Goal: Task Accomplishment & Management: Complete application form

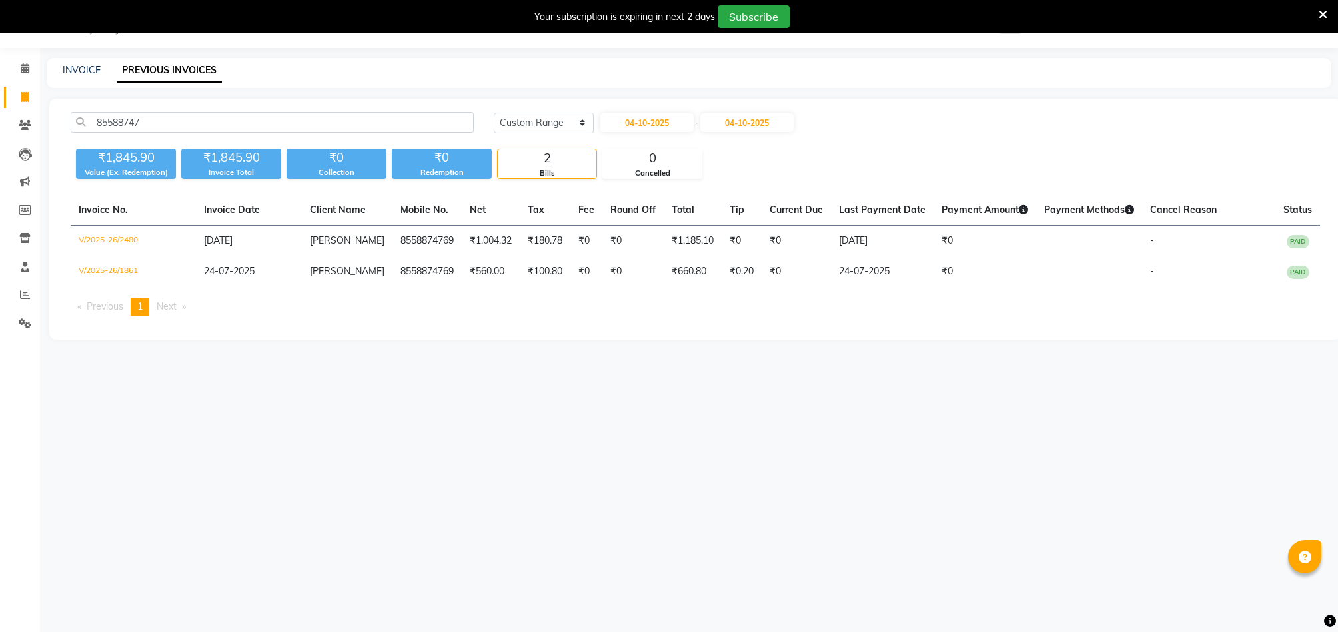
select select "range"
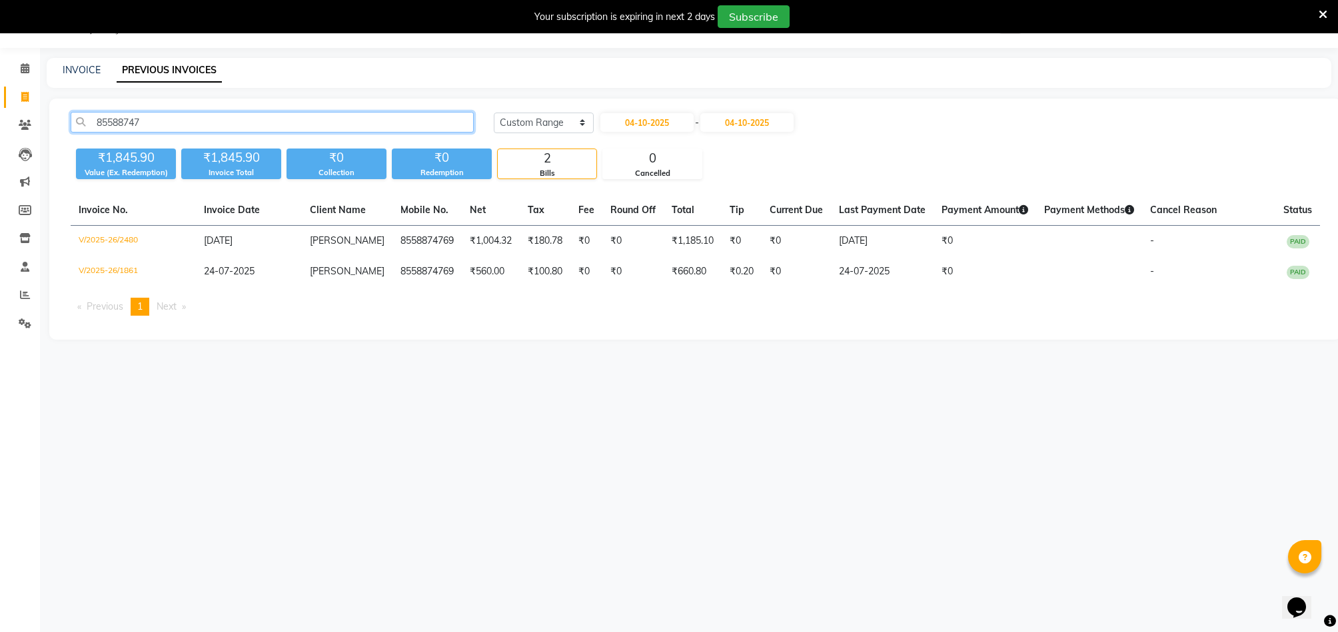
click at [446, 124] on input "85588747" at bounding box center [272, 122] width 403 height 21
type input "8"
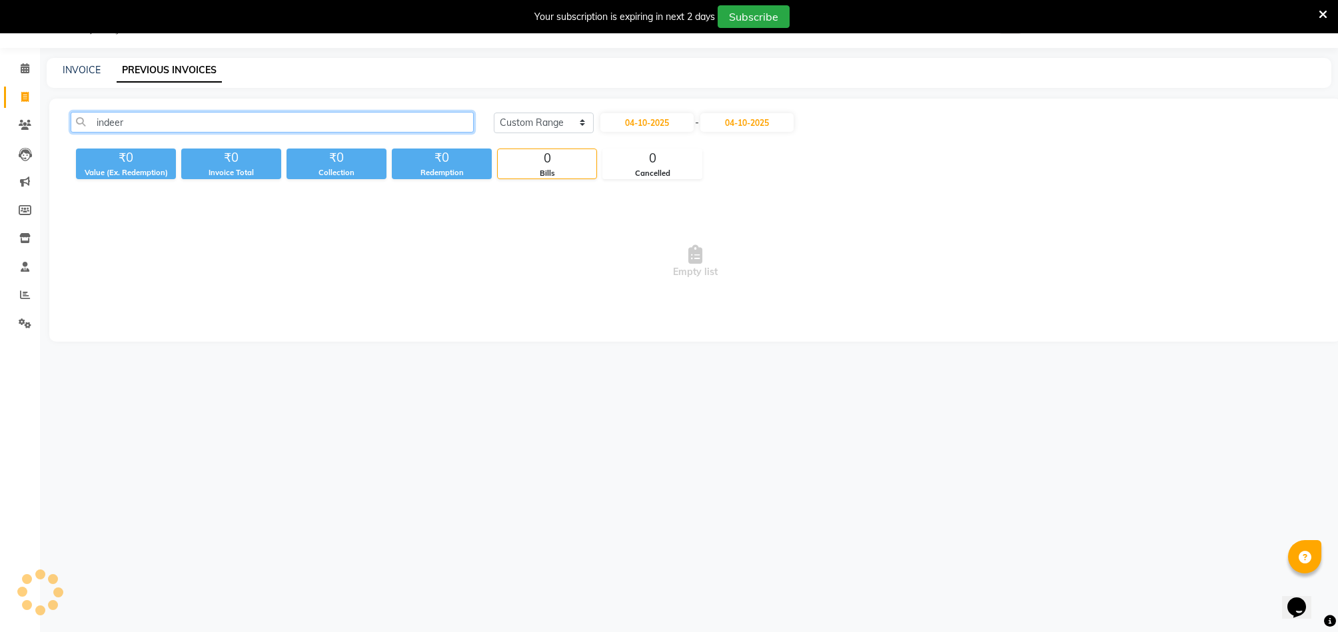
type input "indeed"
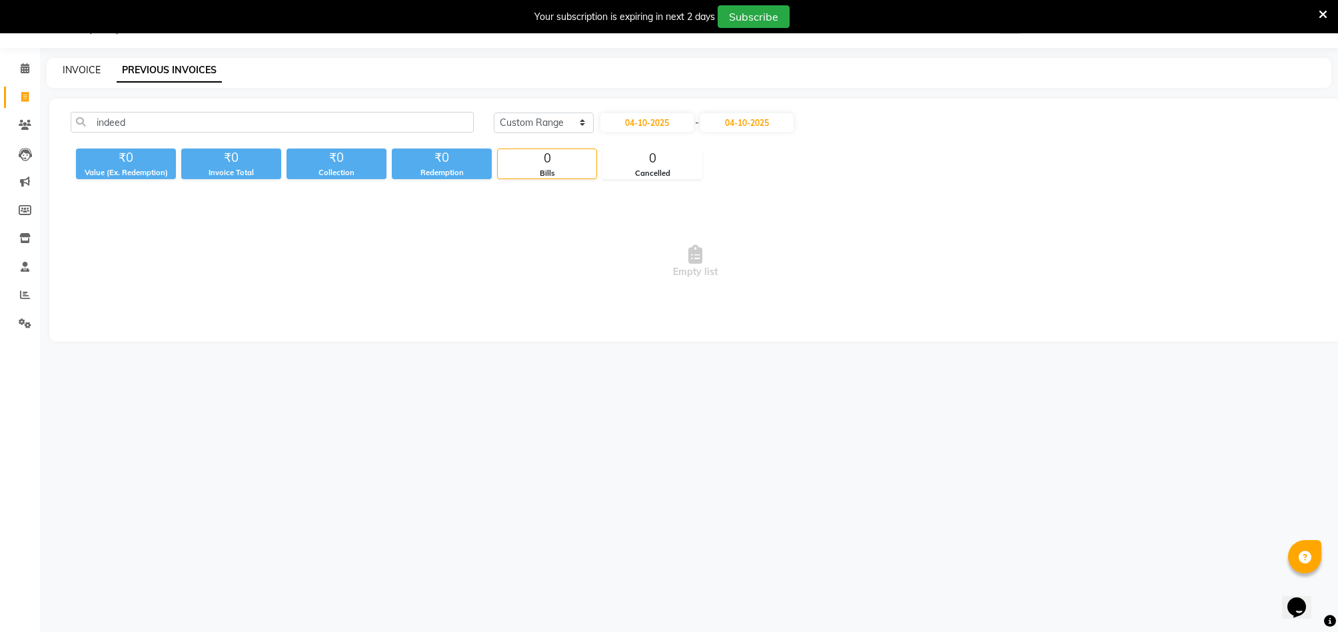
drag, startPoint x: 294, startPoint y: 120, endPoint x: 69, endPoint y: 71, distance: 229.7
click at [69, 71] on link "INVOICE" at bounding box center [82, 70] width 38 height 12
select select "7078"
select select "service"
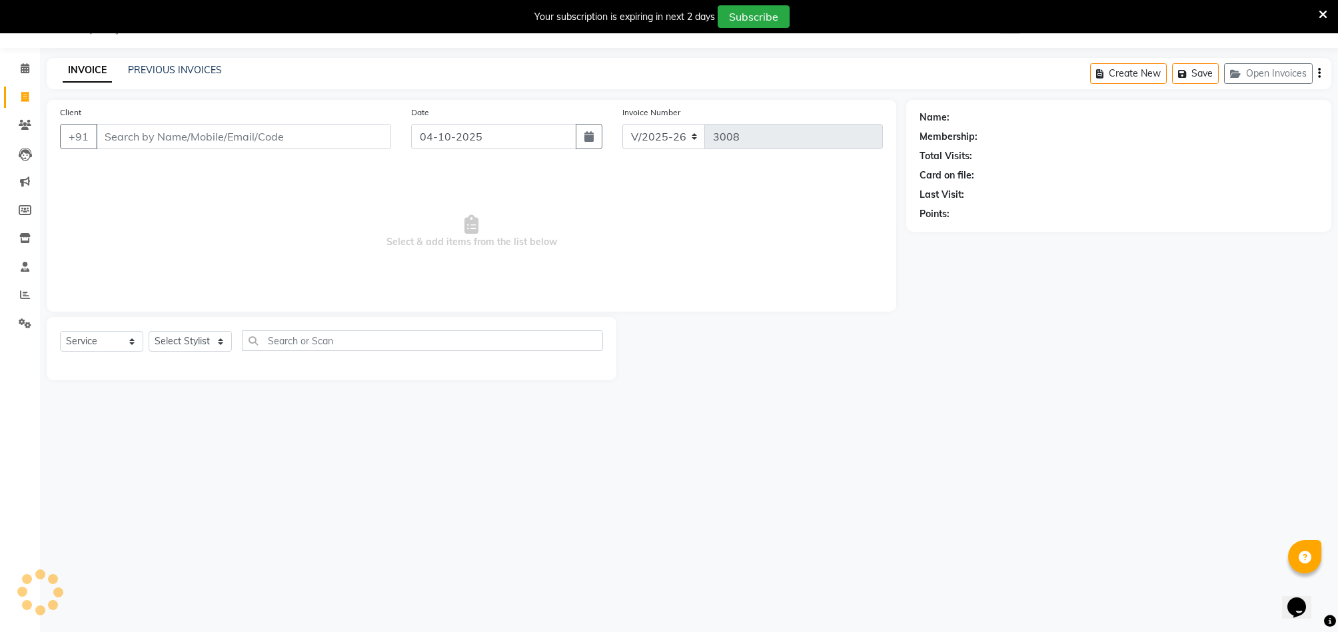
click at [346, 136] on input "Client" at bounding box center [243, 136] width 295 height 25
type input "i"
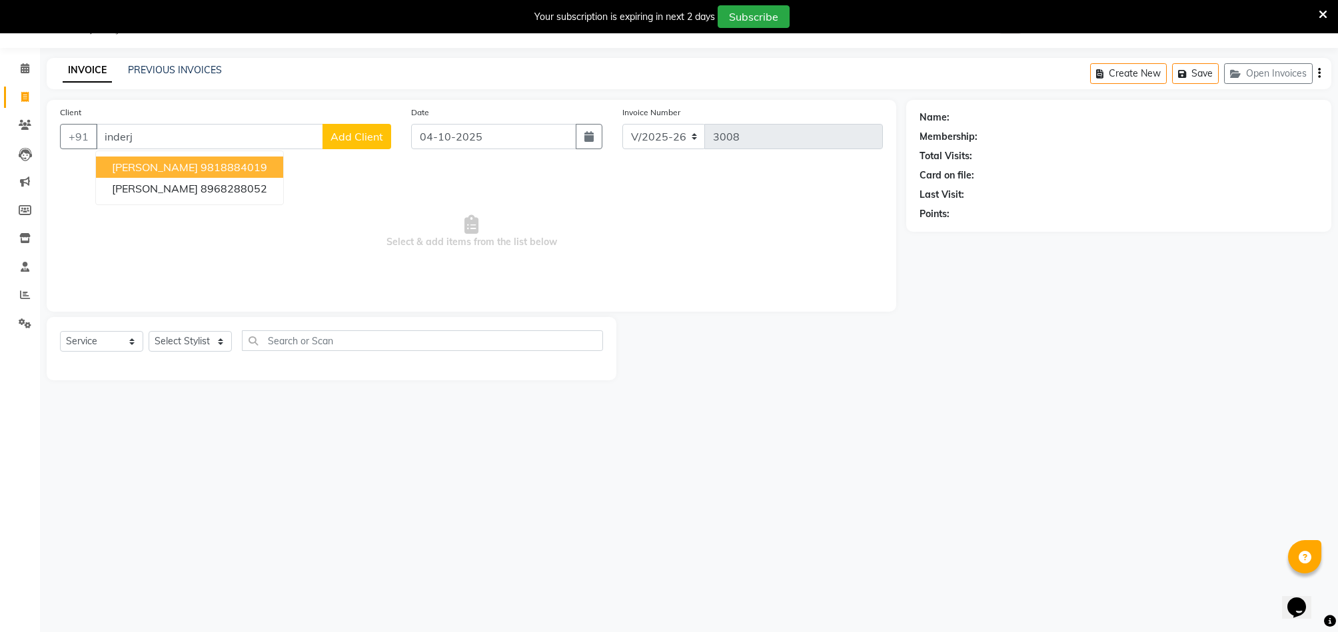
click at [646, 264] on span "Select & add items from the list below" at bounding box center [471, 231] width 823 height 133
click at [272, 141] on input "inderj" at bounding box center [209, 136] width 227 height 25
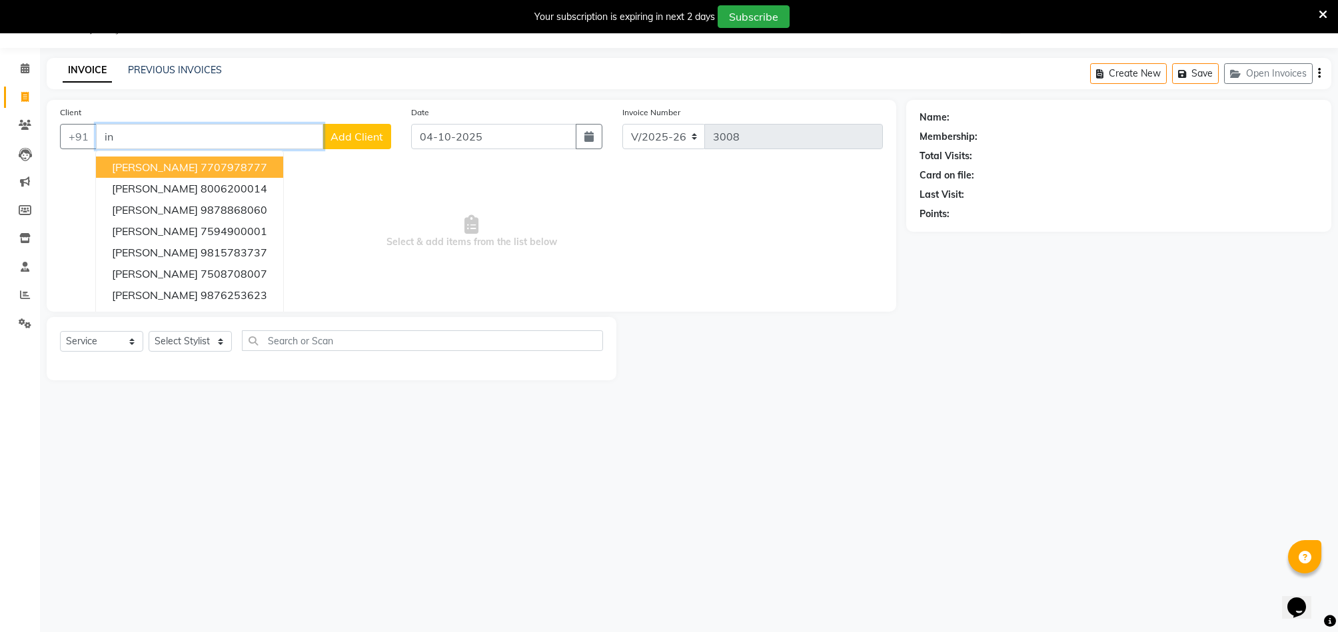
type input "i"
type input "\"
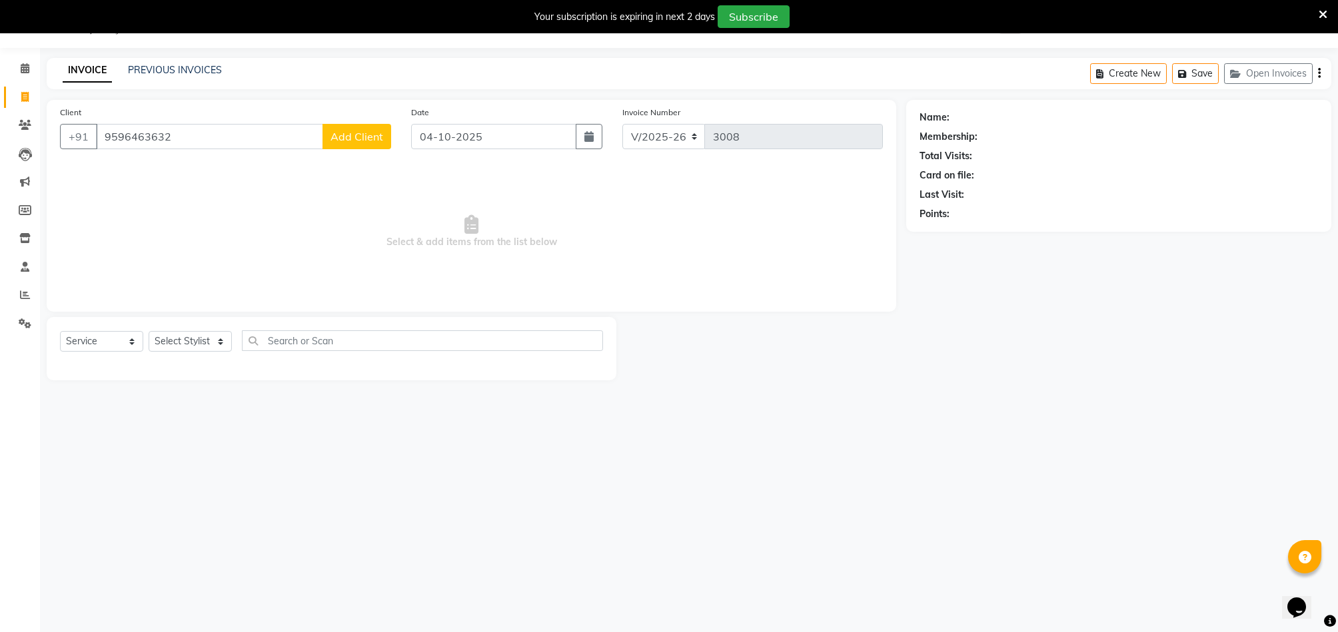
click at [1324, 14] on icon at bounding box center [1322, 15] width 9 height 12
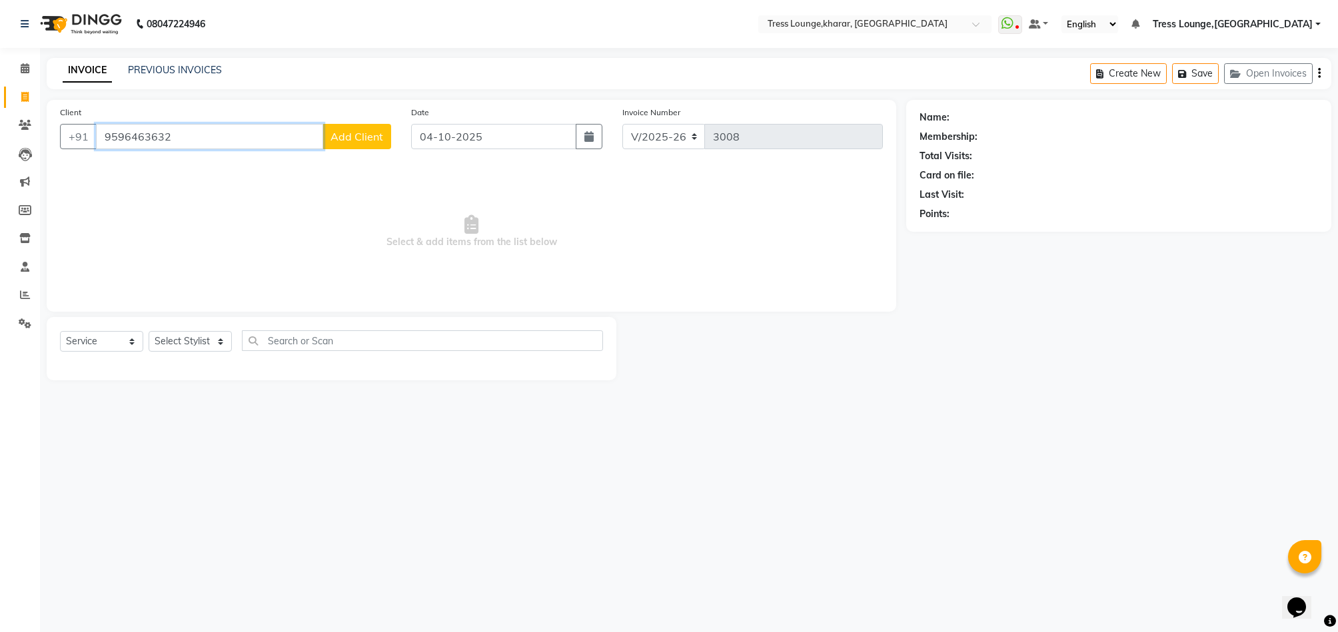
click at [233, 143] on input "9596463632" at bounding box center [209, 136] width 227 height 25
type input "9"
click at [275, 134] on input "Client" at bounding box center [243, 136] width 295 height 25
type input "9"
click at [266, 141] on input "Client" at bounding box center [243, 136] width 295 height 25
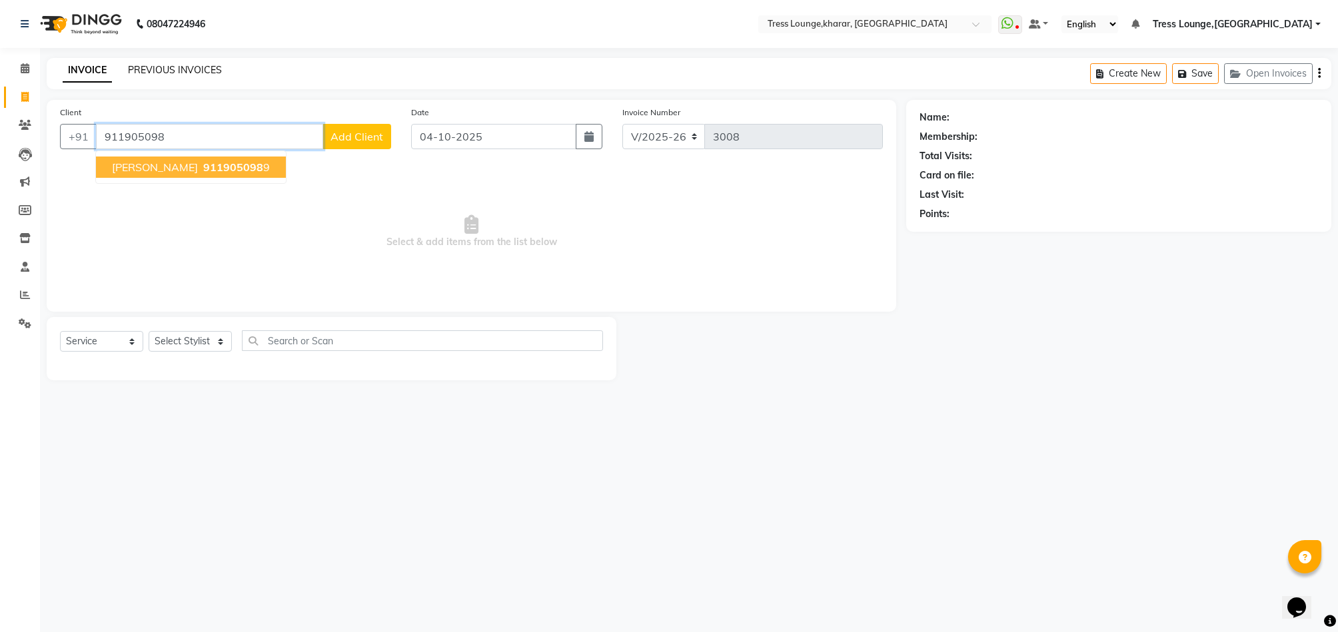
type input "911905098"
click at [159, 68] on link "PREVIOUS INVOICES" at bounding box center [175, 70] width 94 height 12
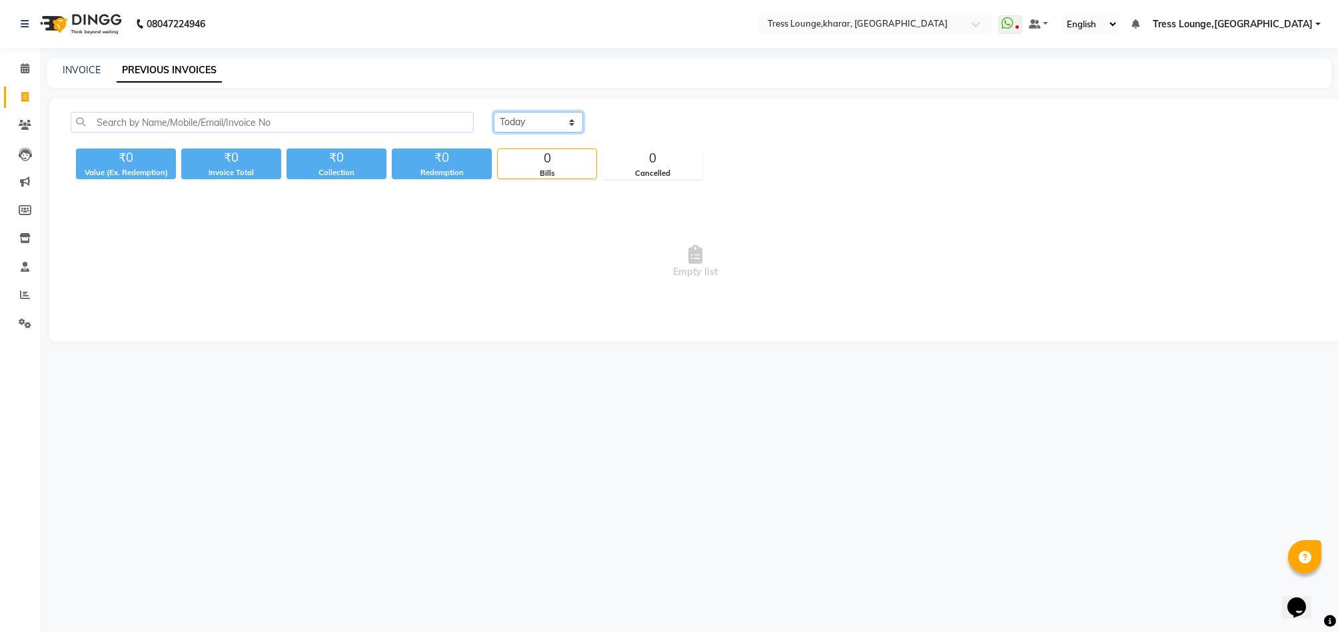
select select "range"
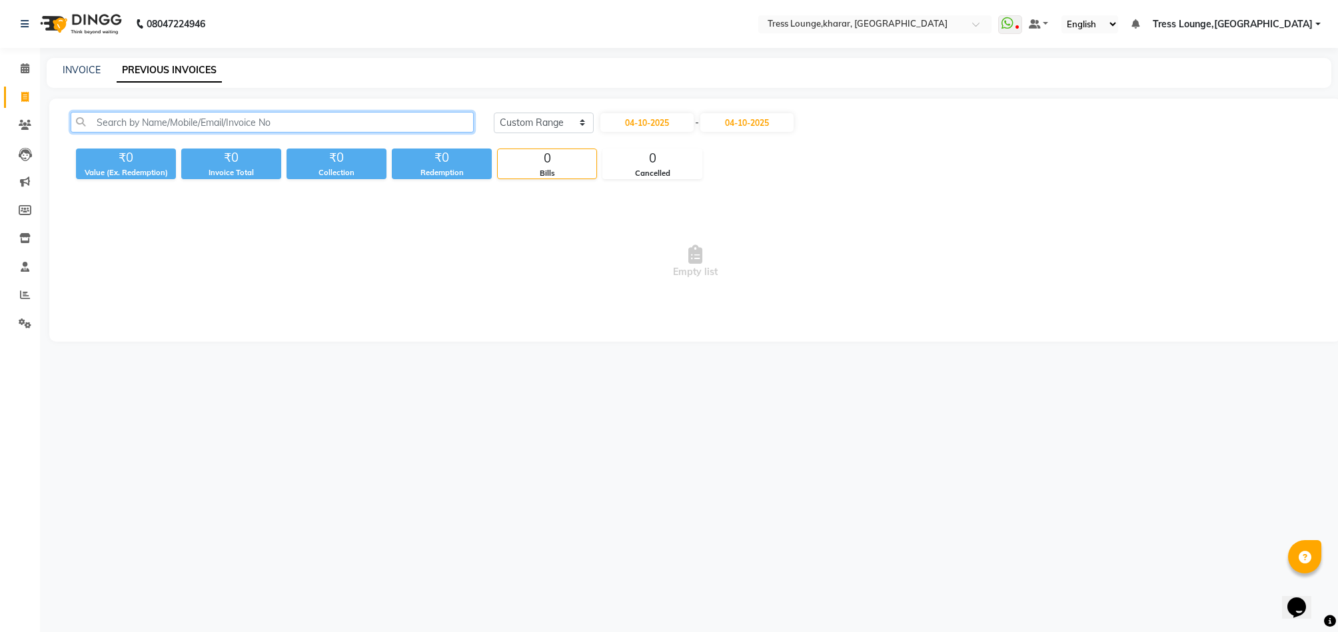
click at [461, 128] on input "text" at bounding box center [272, 122] width 403 height 21
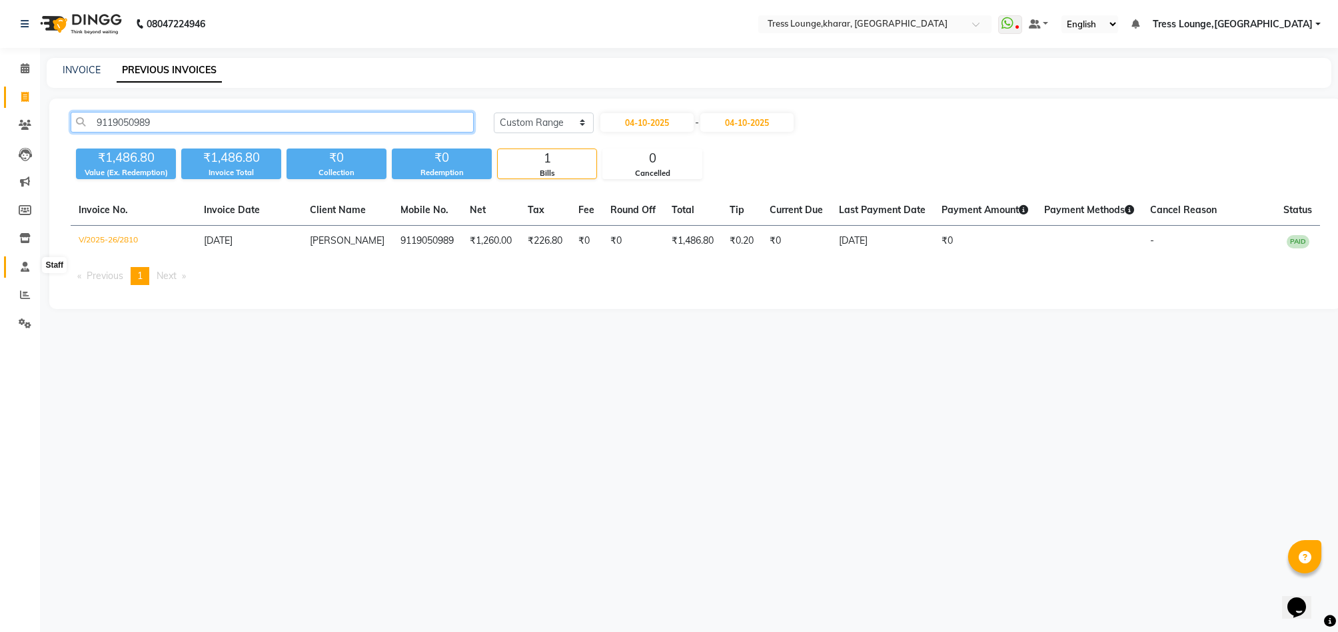
type input "9119050989"
click at [25, 272] on span at bounding box center [24, 267] width 23 height 15
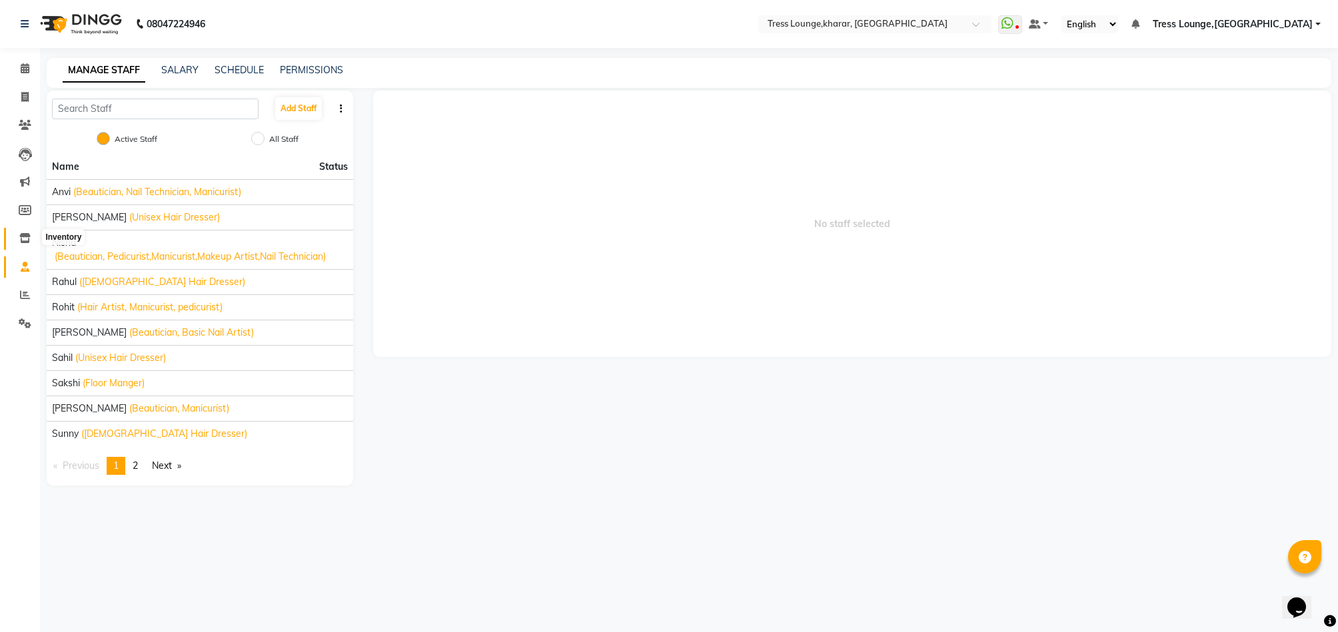
click at [25, 240] on icon at bounding box center [24, 238] width 11 height 10
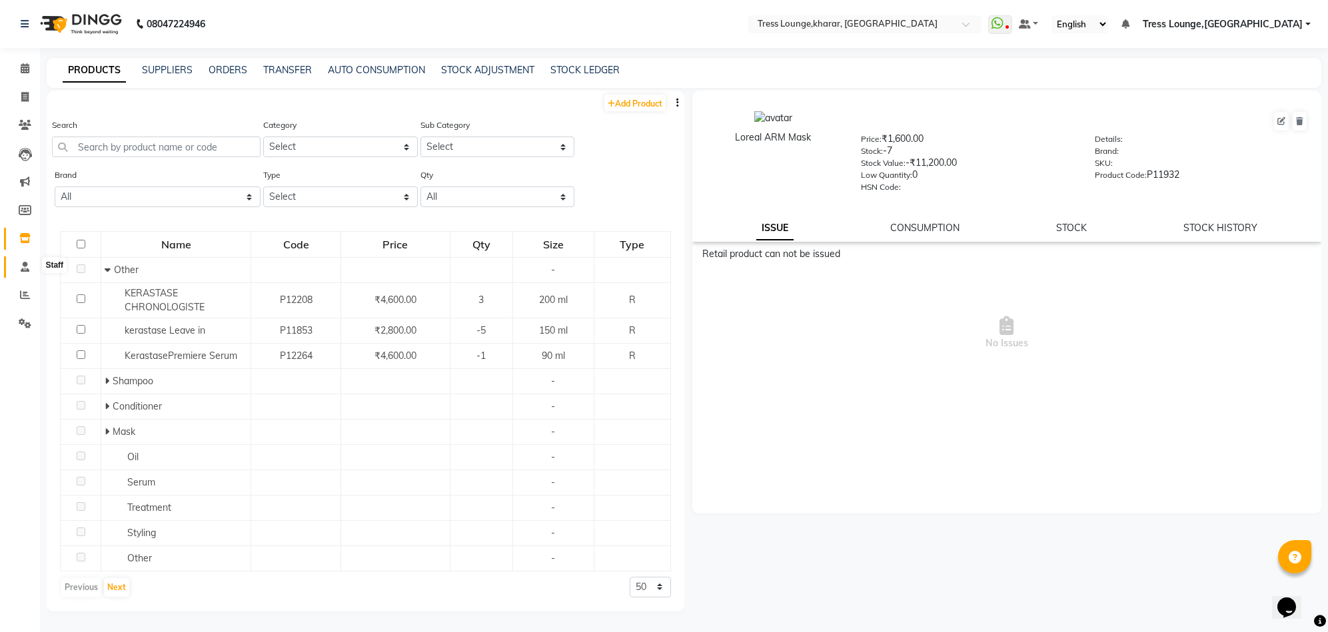
click at [23, 268] on icon at bounding box center [25, 267] width 9 height 10
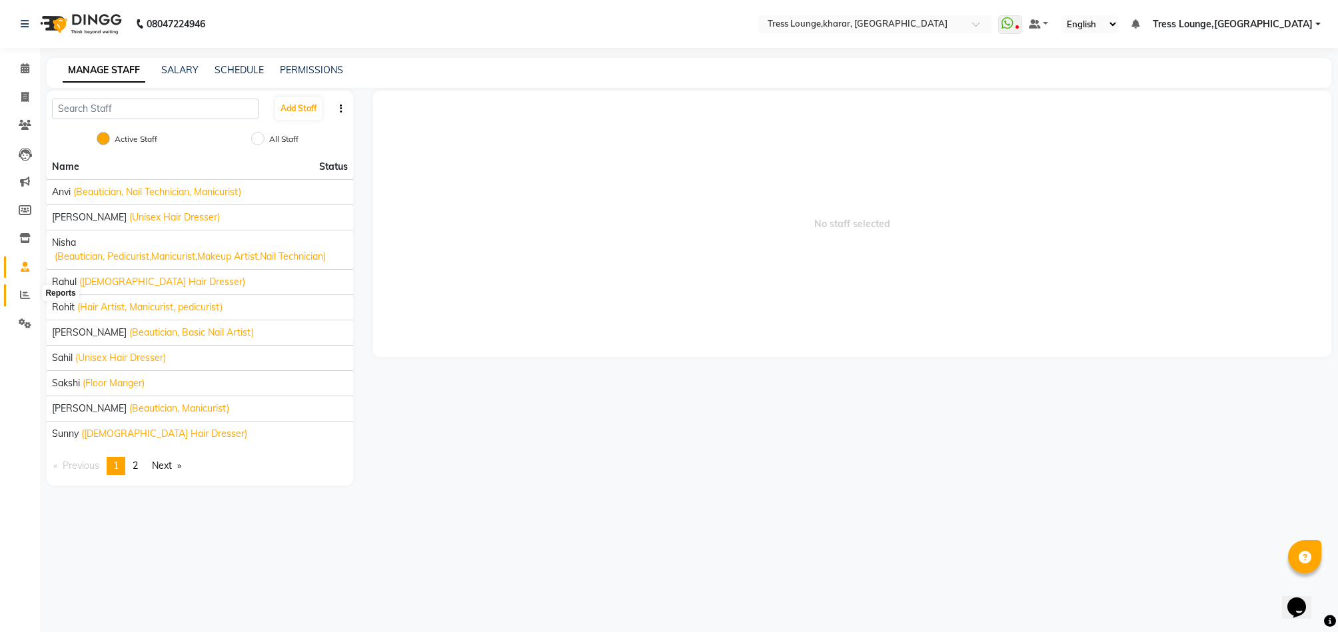
click at [17, 292] on span at bounding box center [24, 295] width 23 height 15
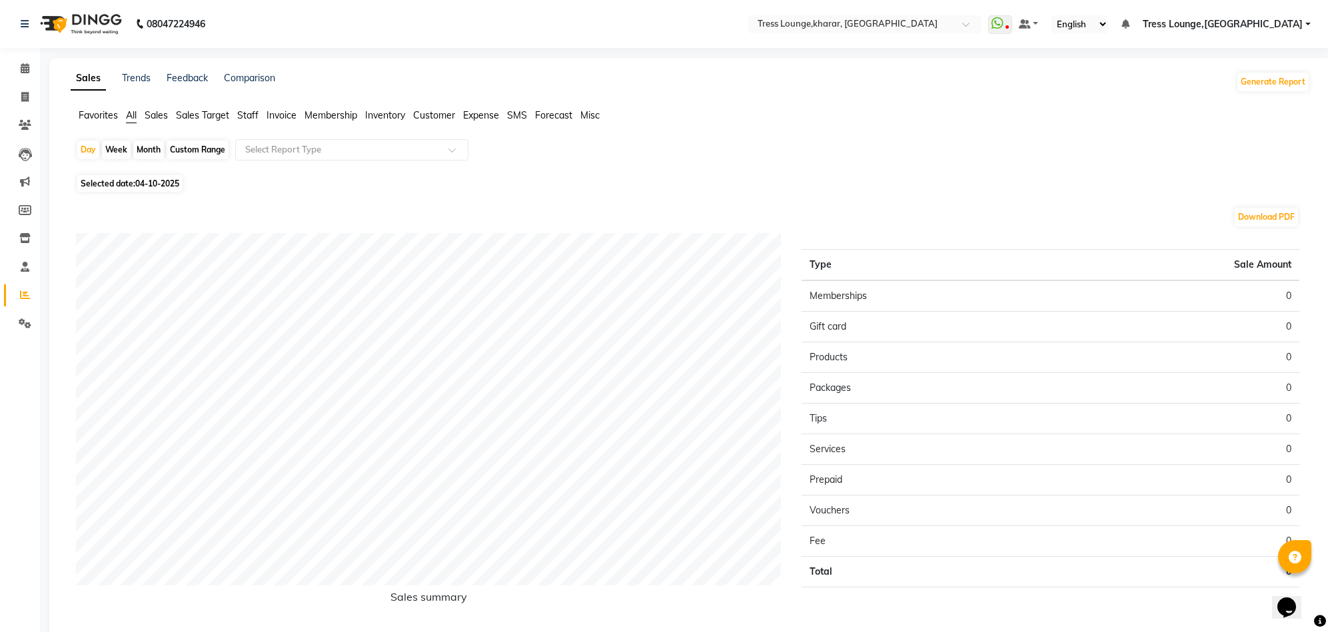
click at [184, 149] on div "Custom Range" at bounding box center [198, 150] width 62 height 19
select select "10"
select select "2025"
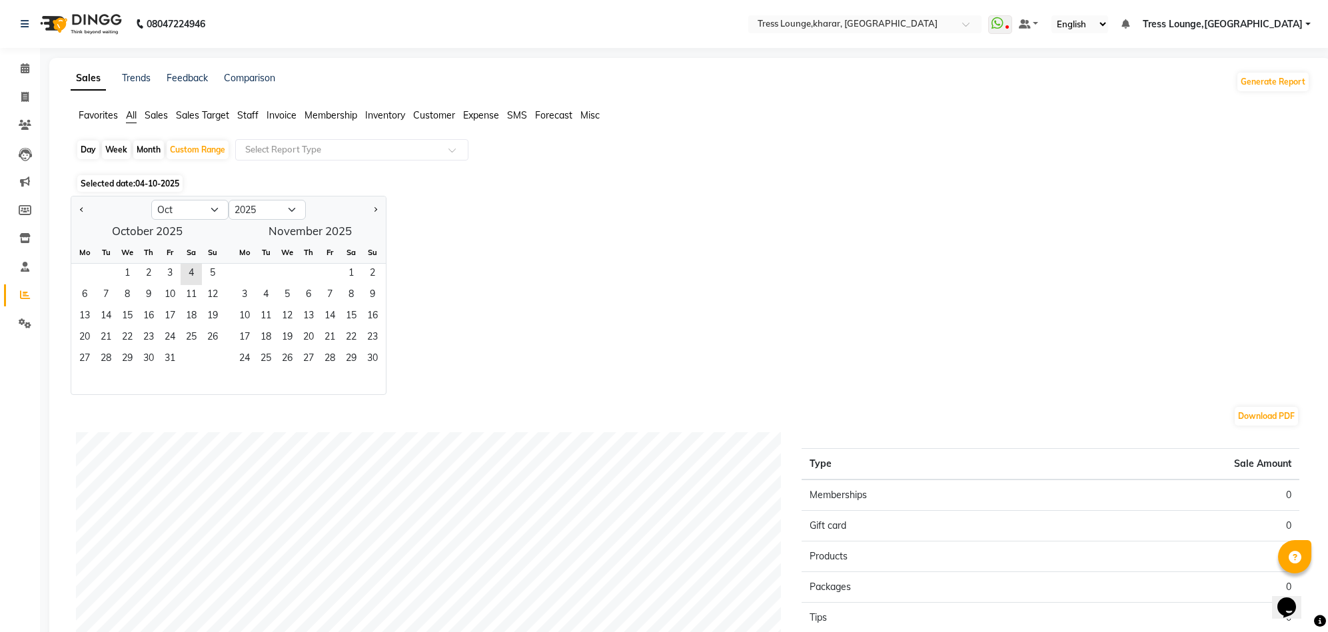
drag, startPoint x: 85, startPoint y: 213, endPoint x: 93, endPoint y: 239, distance: 28.0
click at [85, 213] on button "Previous month" at bounding box center [82, 209] width 11 height 21
select select "9"
click at [83, 277] on span "1" at bounding box center [84, 274] width 21 height 21
click at [104, 358] on span "30" at bounding box center [105, 359] width 21 height 21
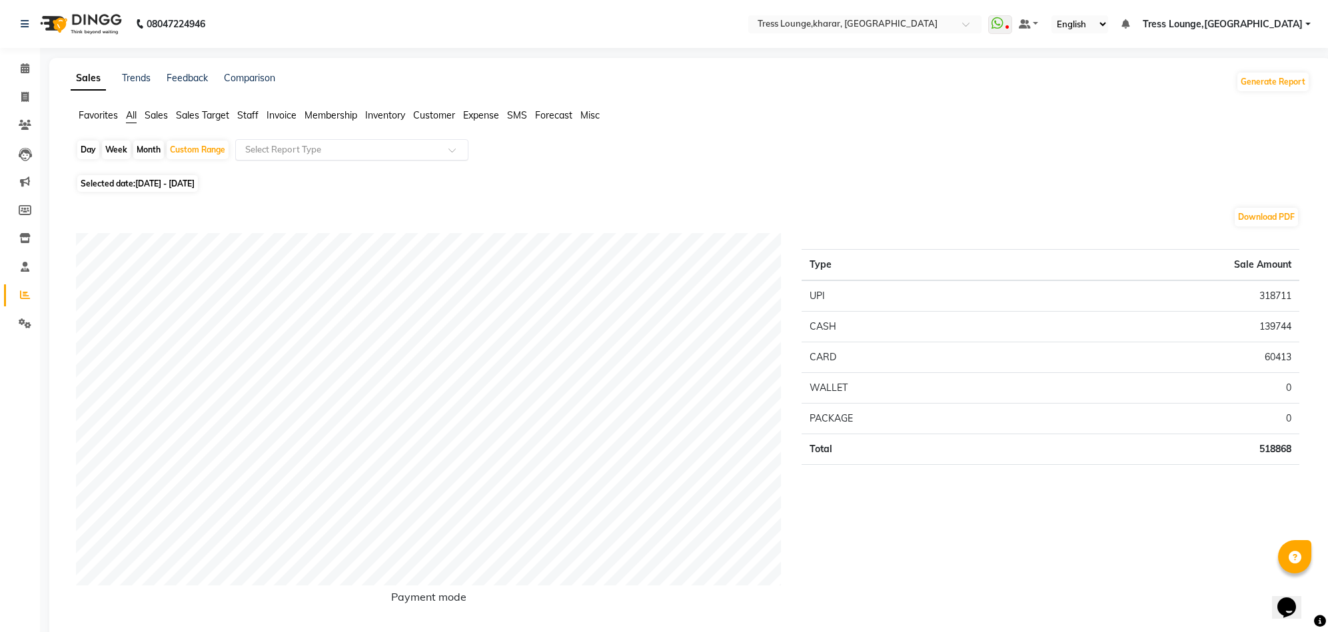
click at [333, 151] on input "text" at bounding box center [338, 149] width 192 height 13
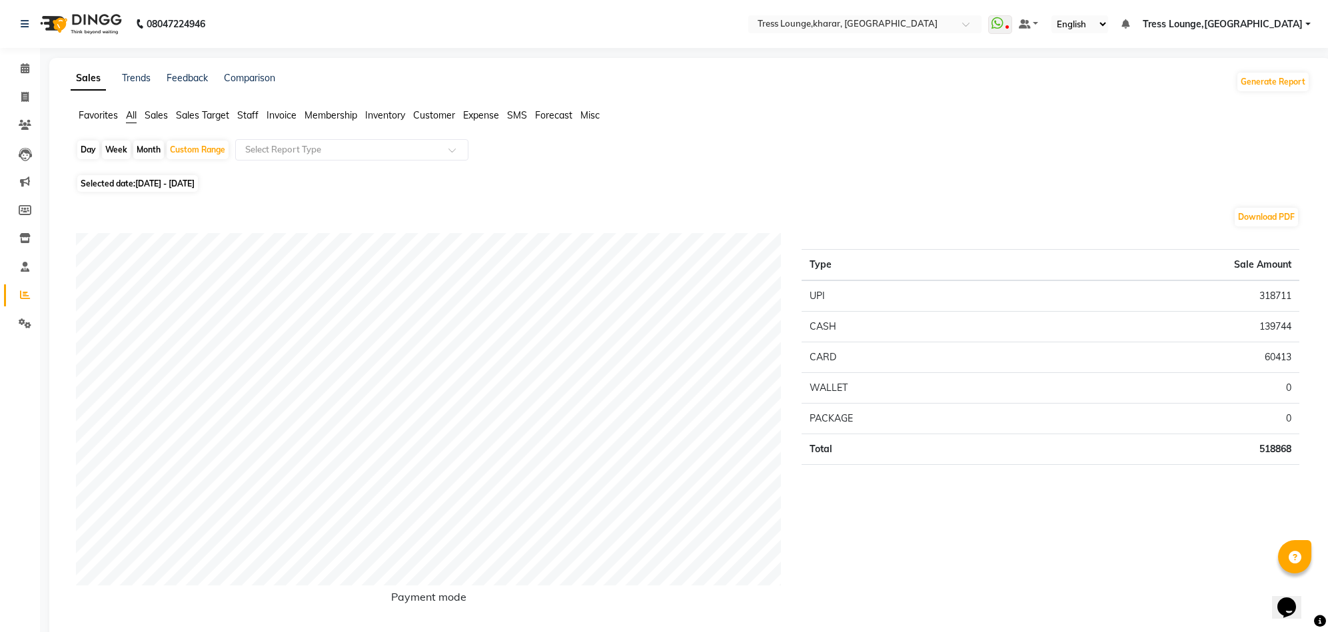
click at [250, 119] on span "Staff" at bounding box center [247, 115] width 21 height 12
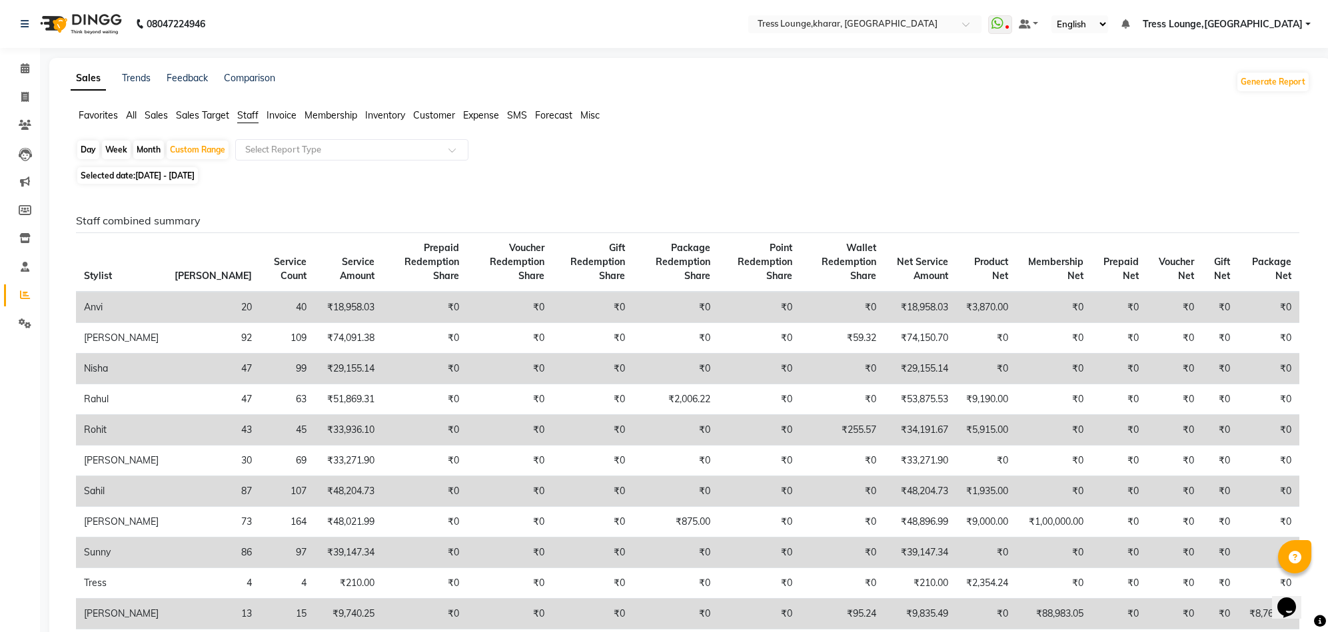
click at [190, 115] on span "Sales Target" at bounding box center [202, 115] width 53 height 12
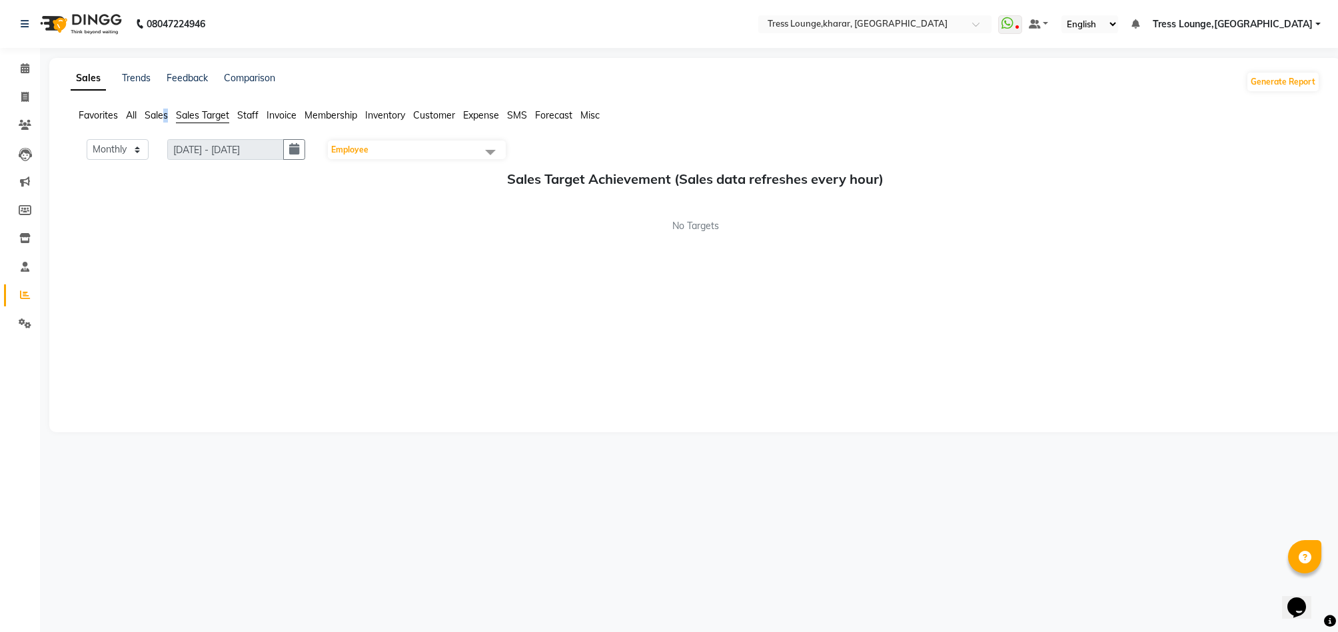
click at [165, 121] on li "Sales" at bounding box center [156, 116] width 23 height 14
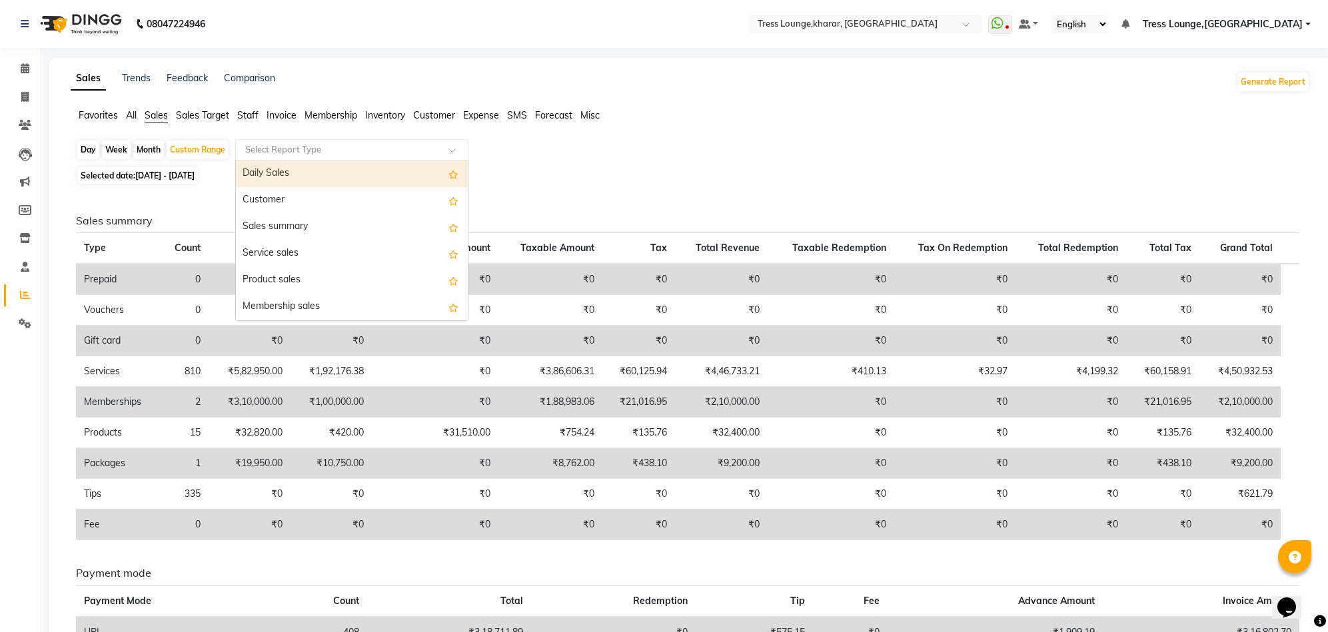
click at [366, 155] on input "text" at bounding box center [338, 149] width 192 height 13
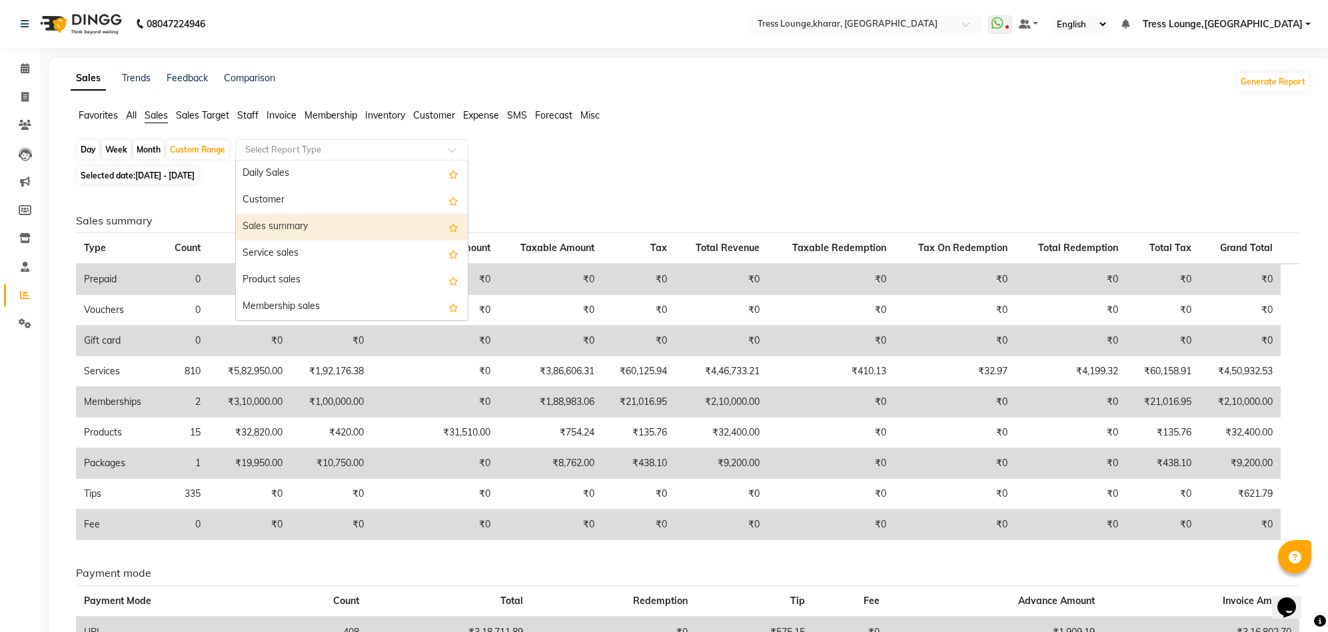
click at [298, 233] on div "Sales summary" at bounding box center [352, 227] width 232 height 27
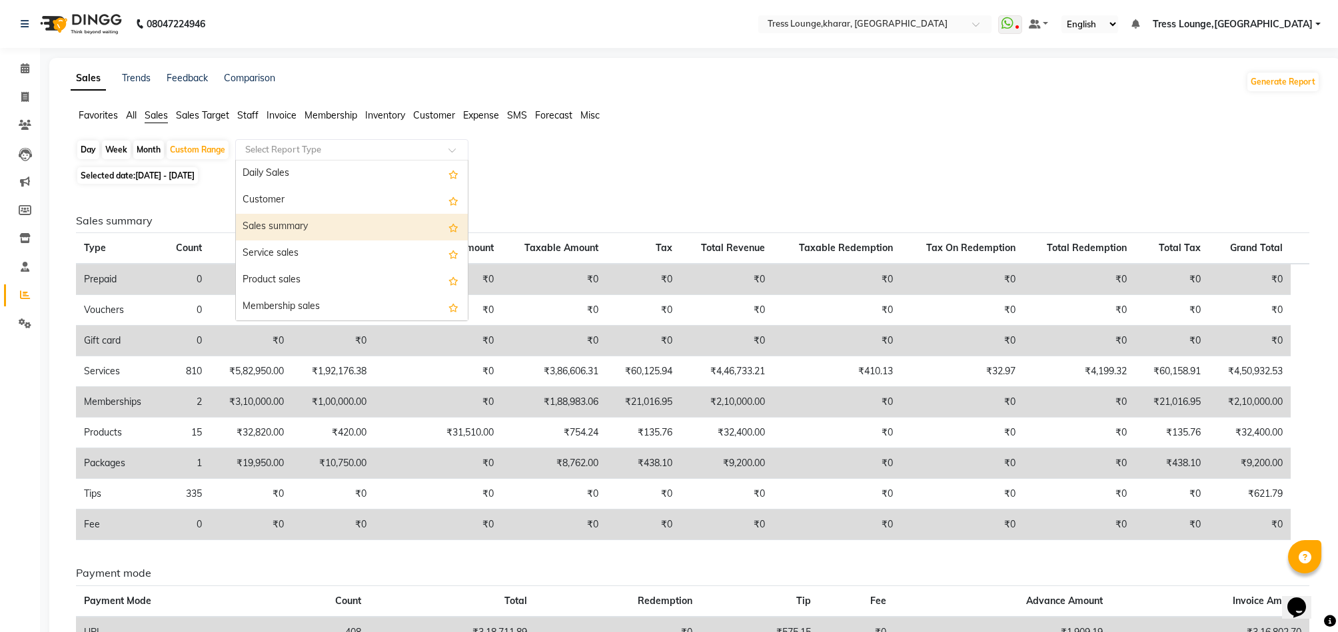
select select "full_report"
select select "pdf"
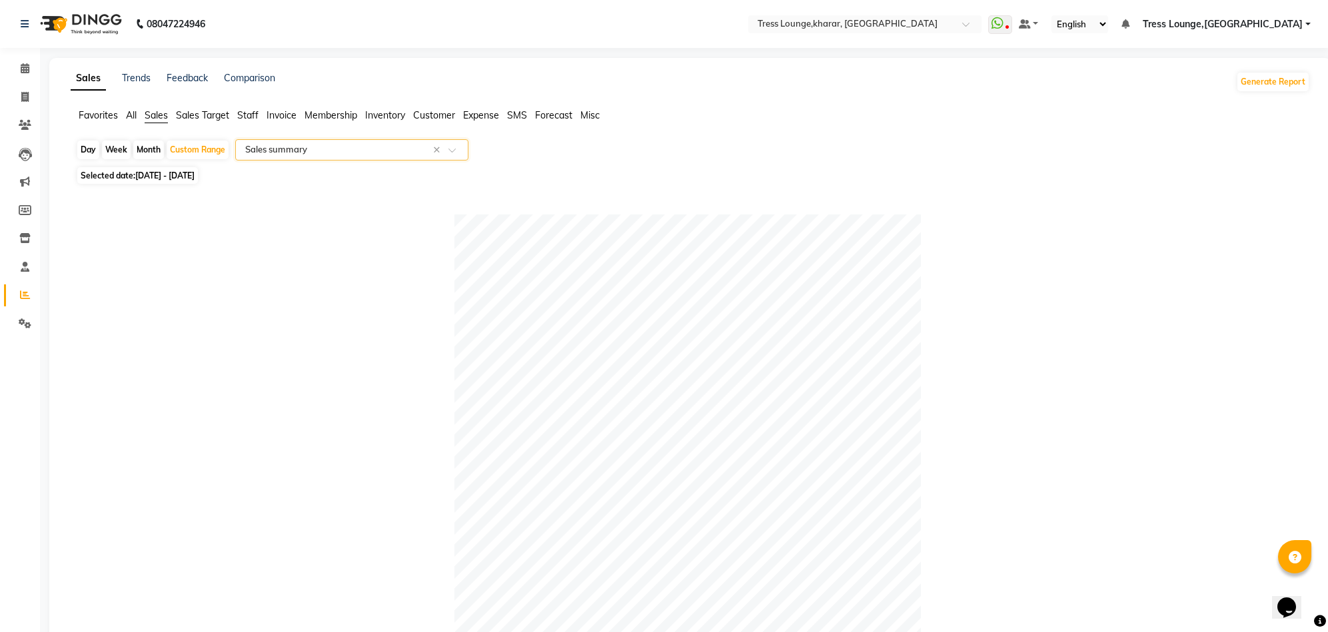
drag, startPoint x: 187, startPoint y: 146, endPoint x: 191, endPoint y: 170, distance: 24.3
click at [188, 151] on div "Custom Range" at bounding box center [198, 150] width 62 height 19
select select "9"
select select "2025"
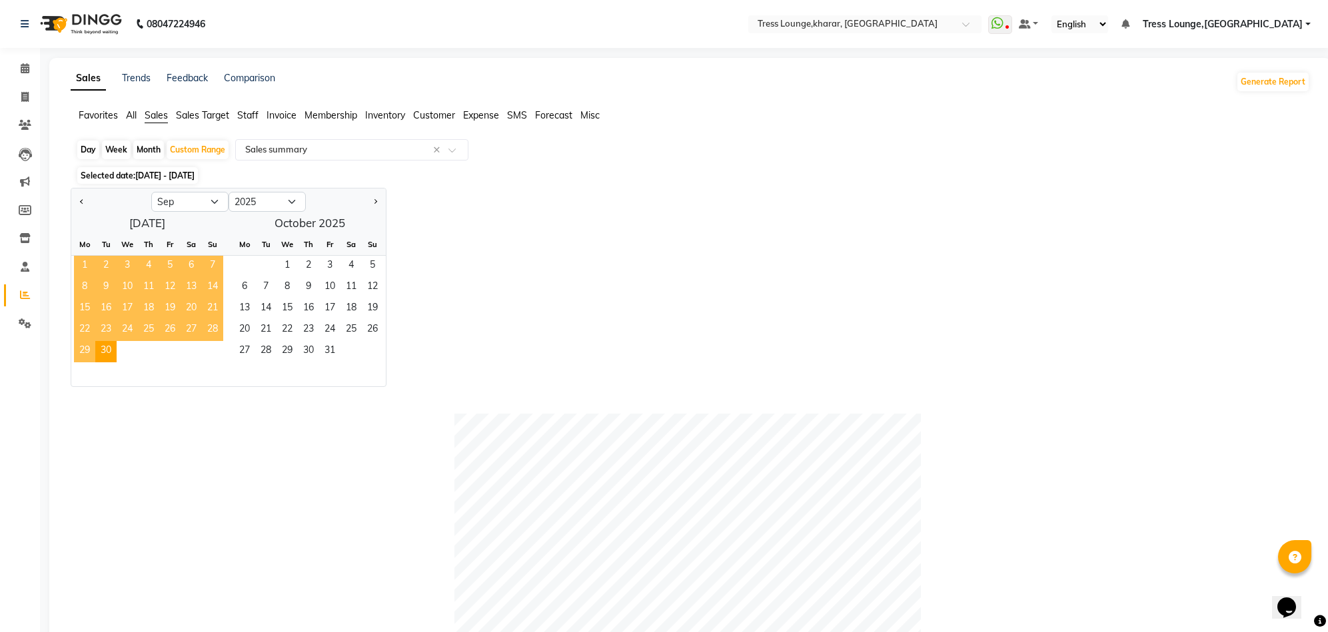
click at [88, 263] on span "1" at bounding box center [84, 266] width 21 height 21
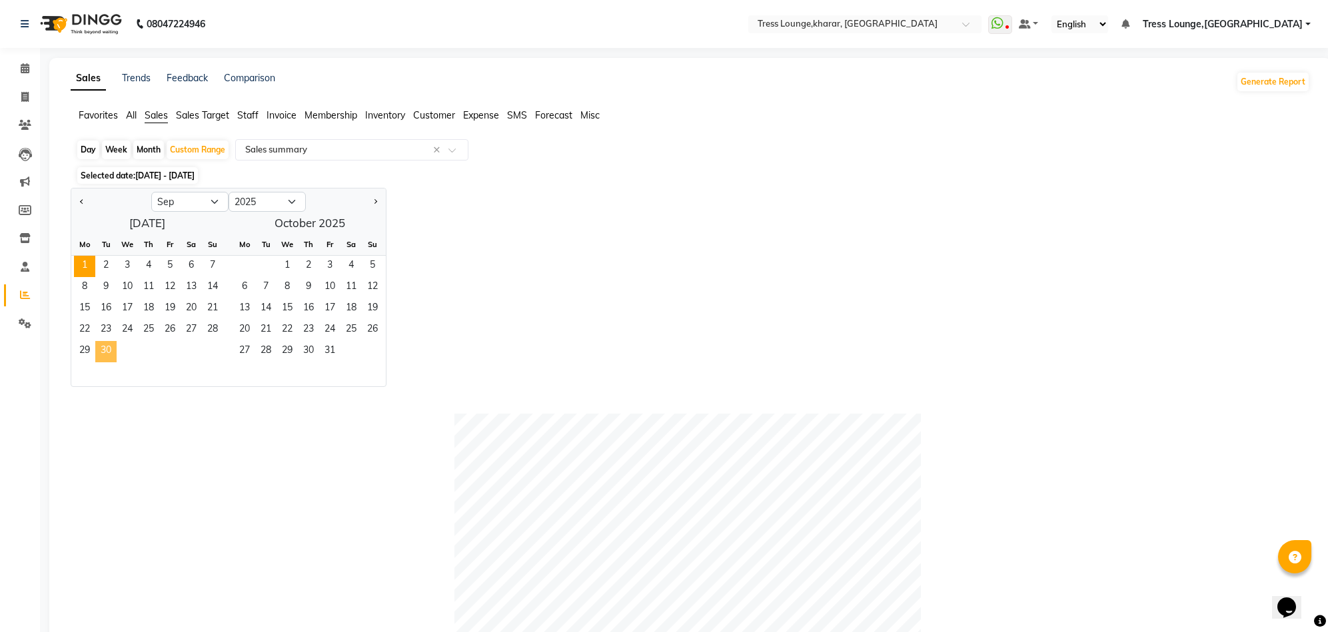
click at [108, 352] on span "30" at bounding box center [105, 351] width 21 height 21
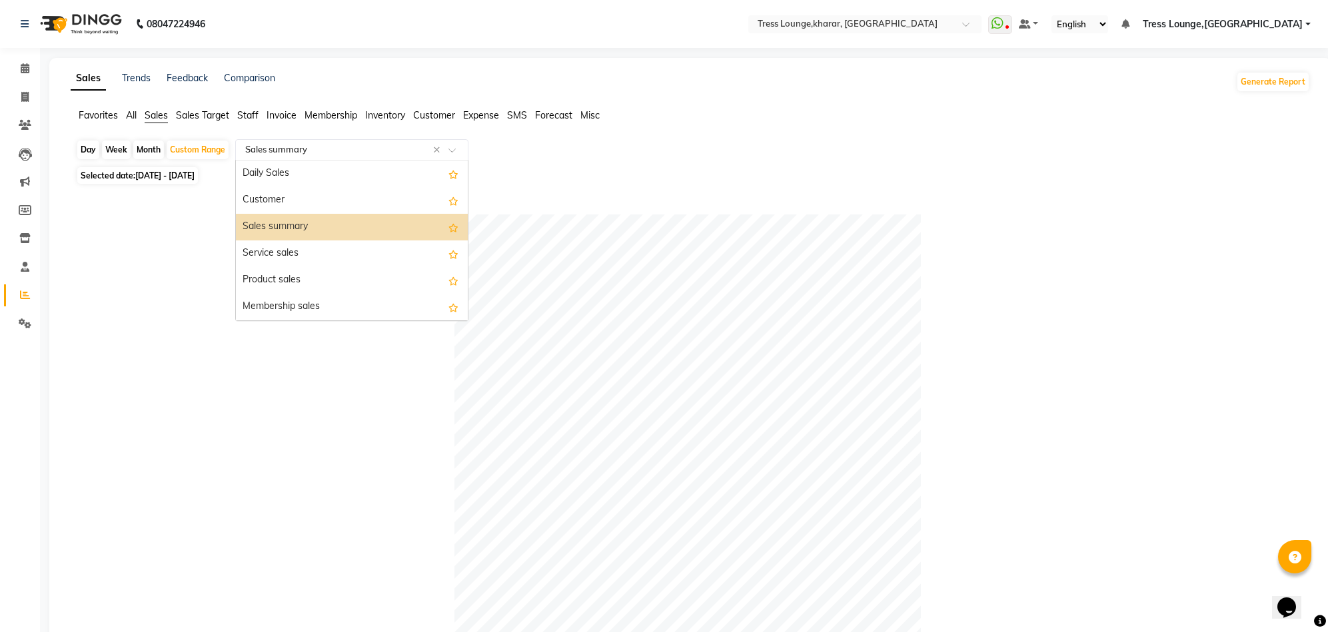
click at [457, 151] on span at bounding box center [456, 153] width 17 height 13
click at [338, 256] on div "Service sales" at bounding box center [352, 253] width 232 height 27
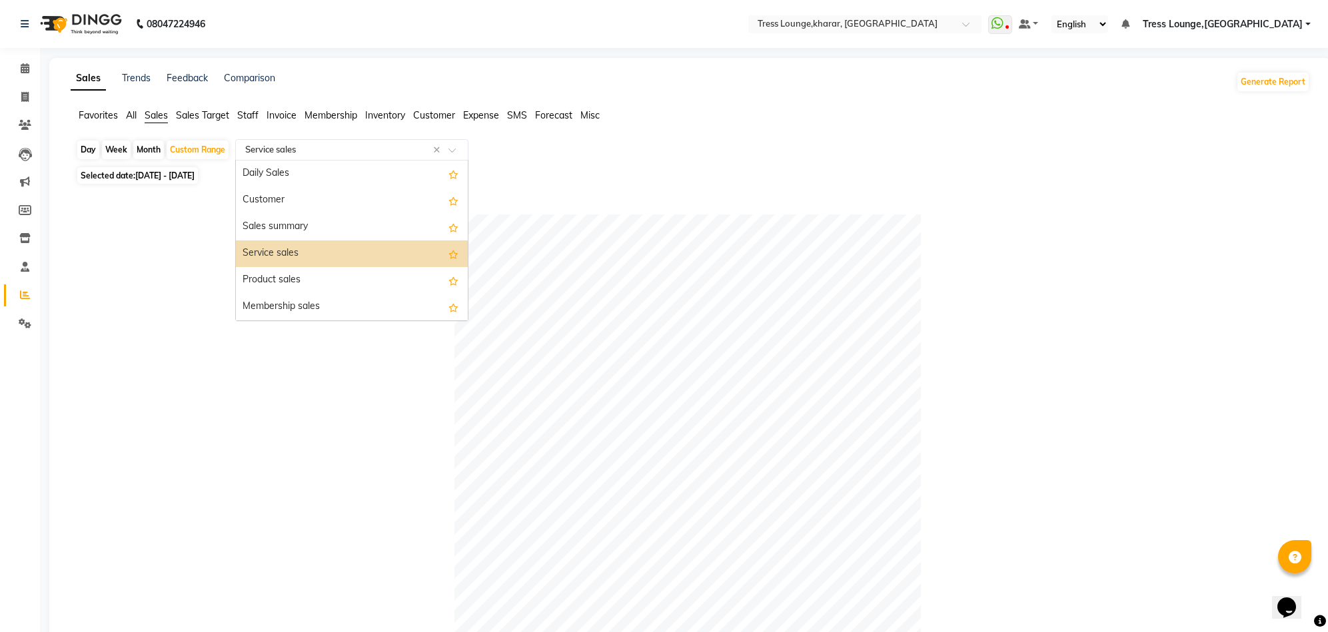
click at [452, 153] on span at bounding box center [456, 153] width 17 height 13
click at [298, 203] on div "Customer" at bounding box center [352, 200] width 232 height 27
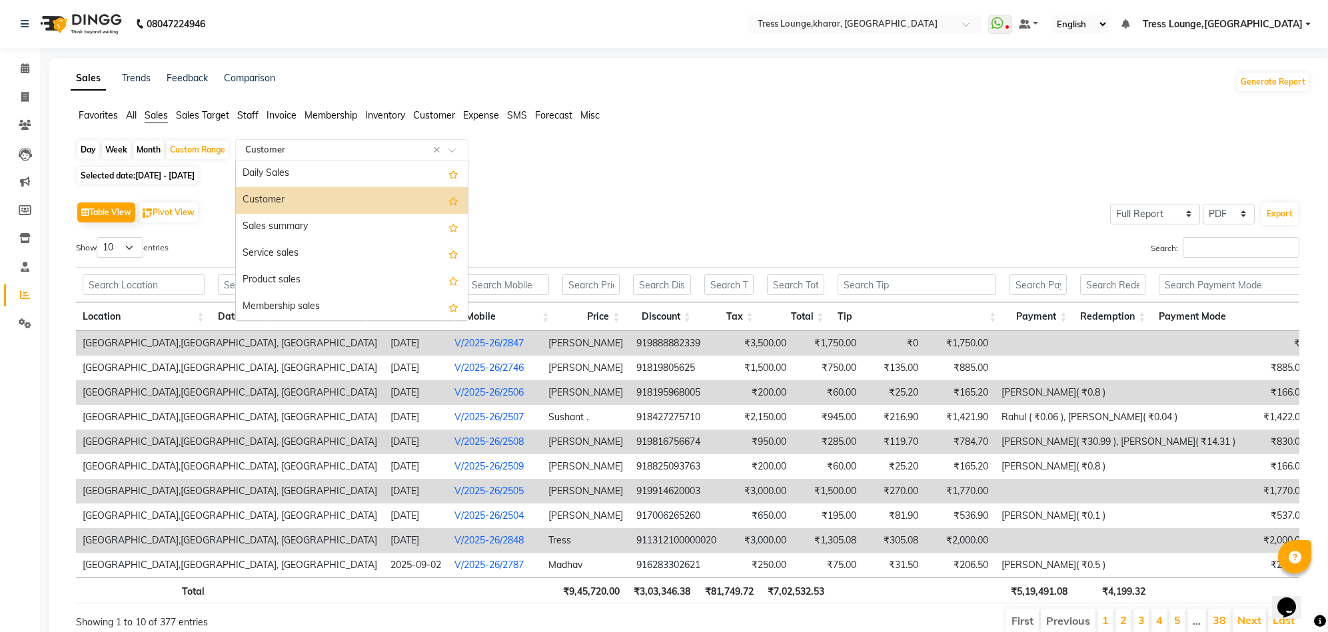
click at [450, 151] on span at bounding box center [456, 153] width 17 height 13
click at [344, 168] on div "Daily Sales" at bounding box center [352, 174] width 232 height 27
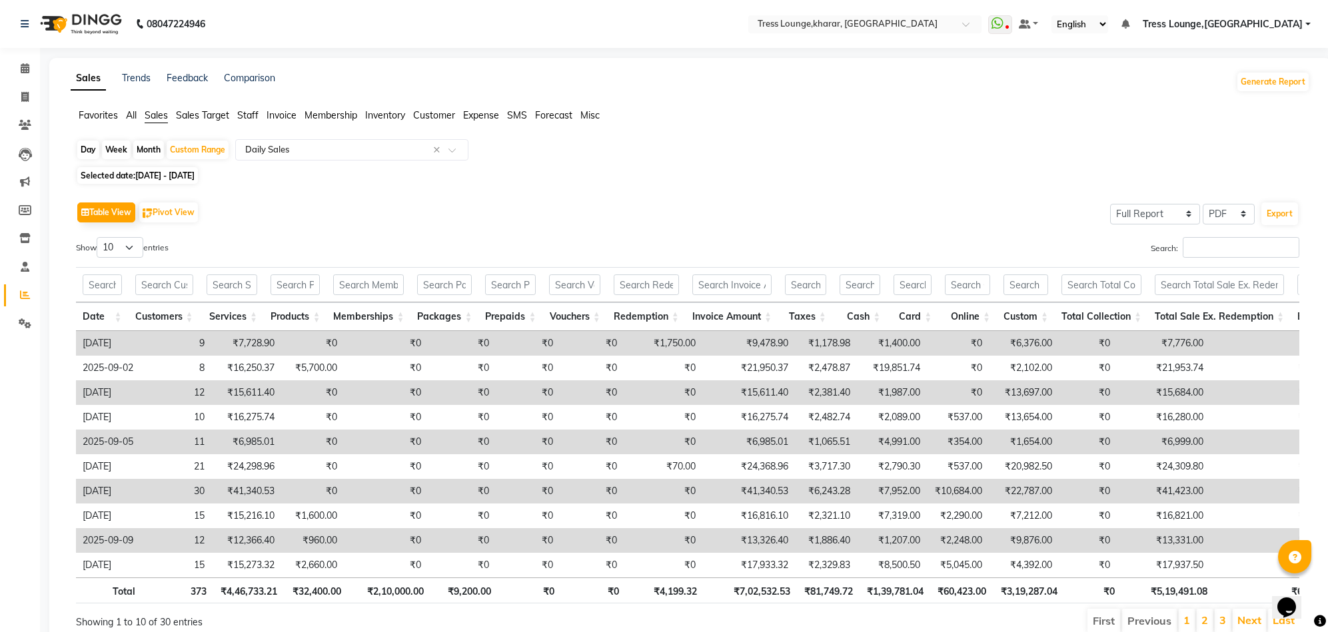
click at [250, 111] on span "Staff" at bounding box center [247, 115] width 21 height 12
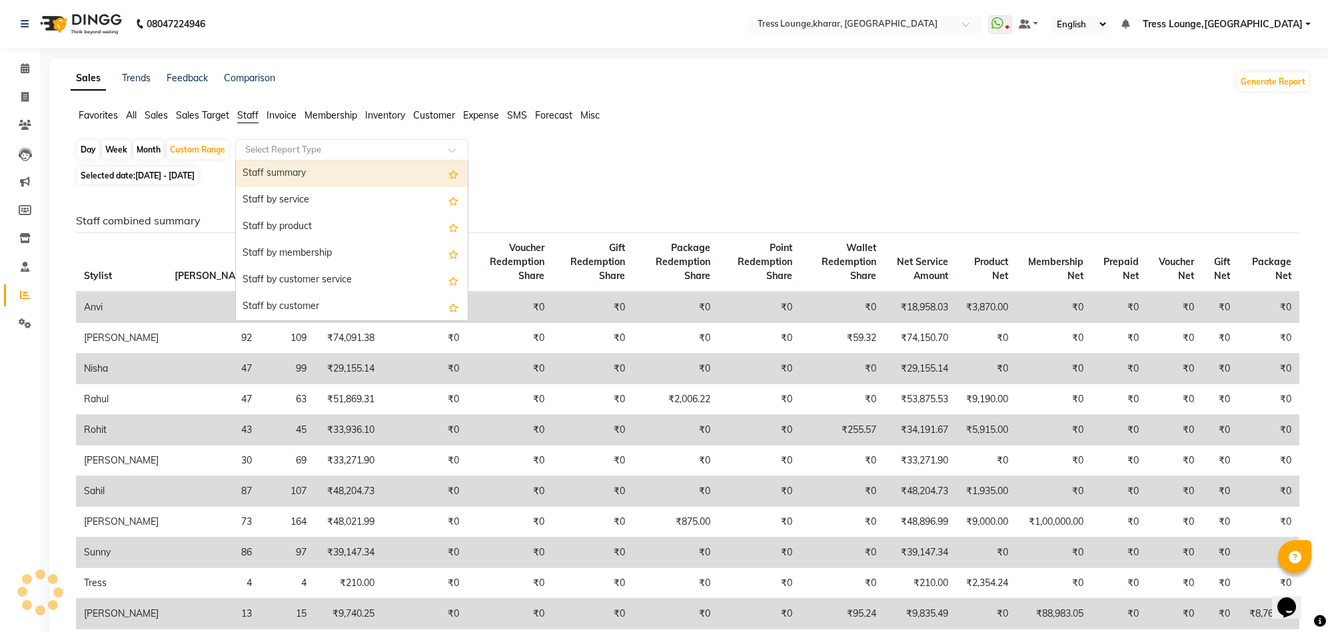
click at [323, 154] on input "text" at bounding box center [338, 149] width 192 height 13
click at [322, 171] on div "Staff summary" at bounding box center [352, 174] width 232 height 27
select select "full_report"
select select "pdf"
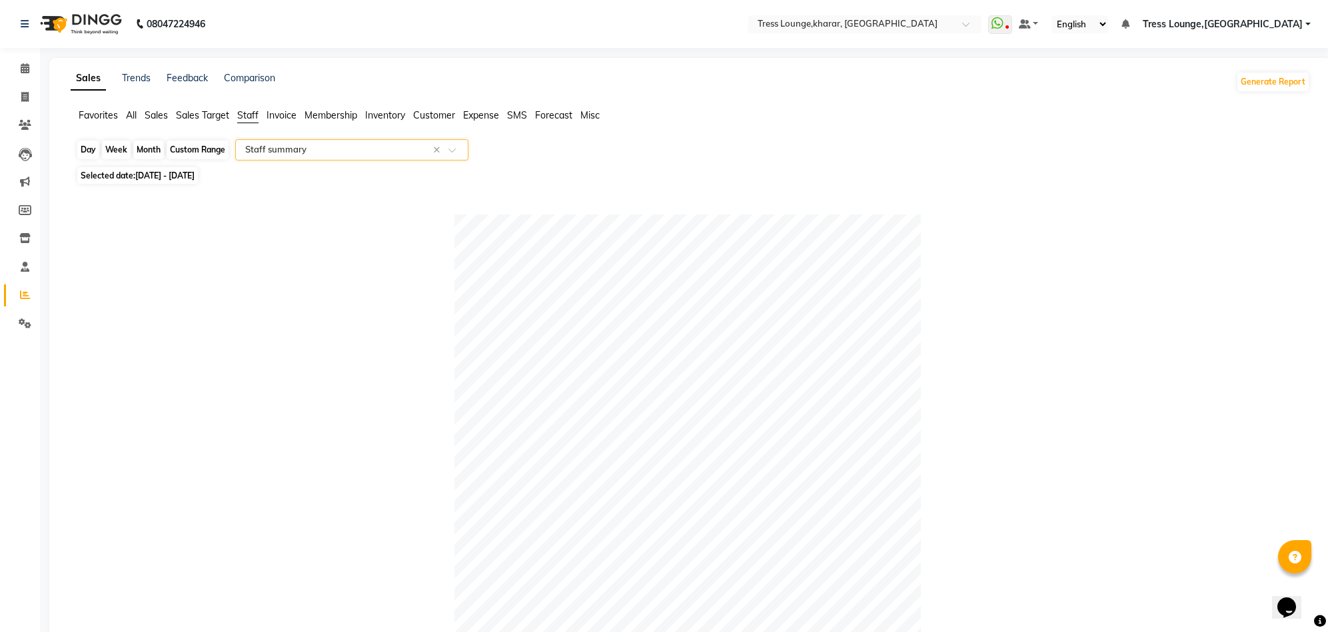
click at [181, 152] on div "Custom Range" at bounding box center [198, 150] width 62 height 19
select select "9"
select select "2025"
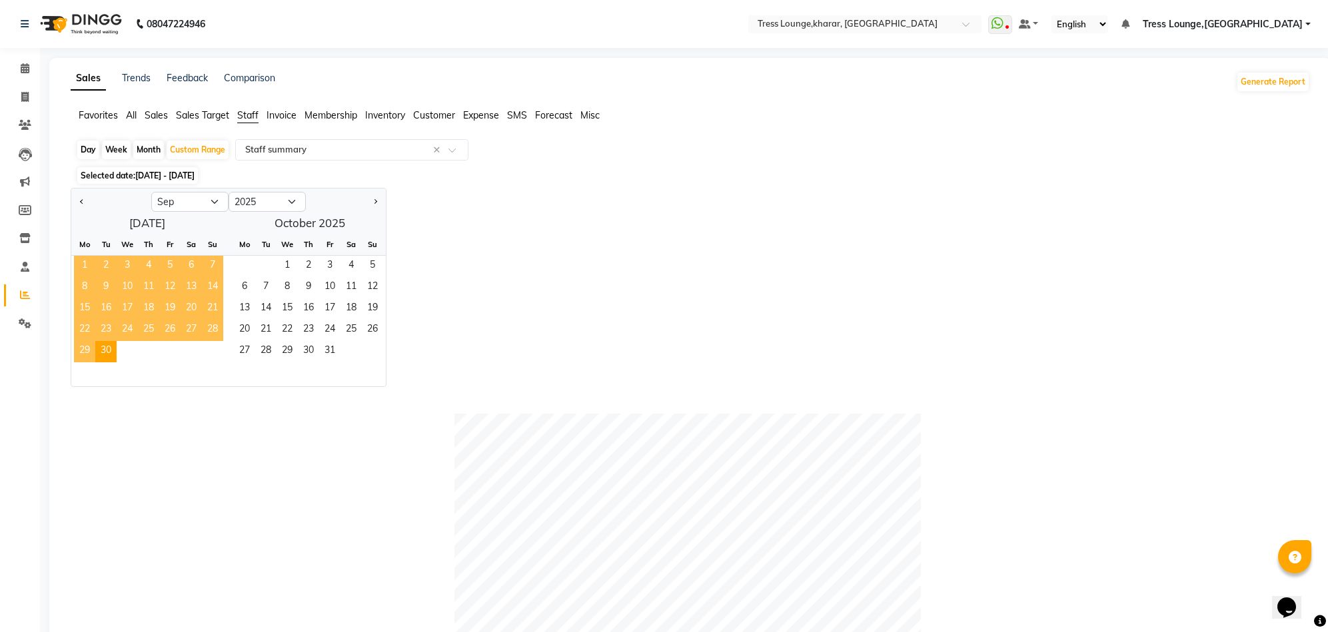
drag, startPoint x: 82, startPoint y: 268, endPoint x: 83, endPoint y: 275, distance: 7.4
click at [82, 267] on span "1" at bounding box center [84, 266] width 21 height 21
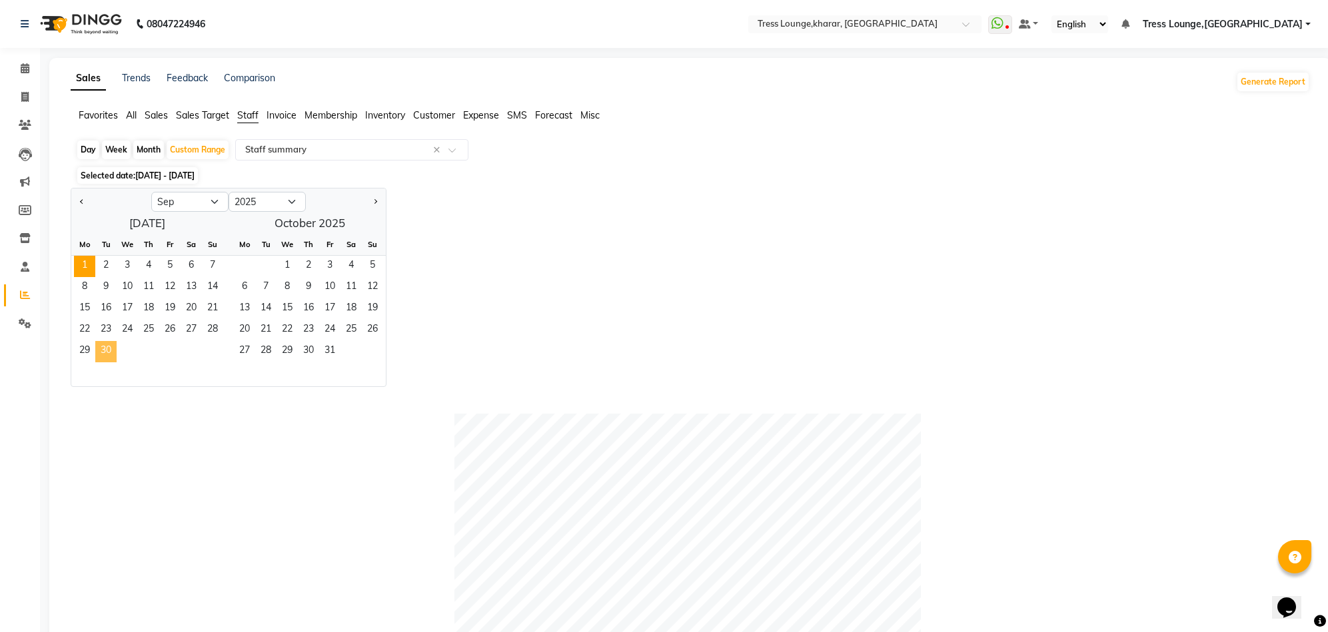
click at [106, 348] on span "30" at bounding box center [105, 351] width 21 height 21
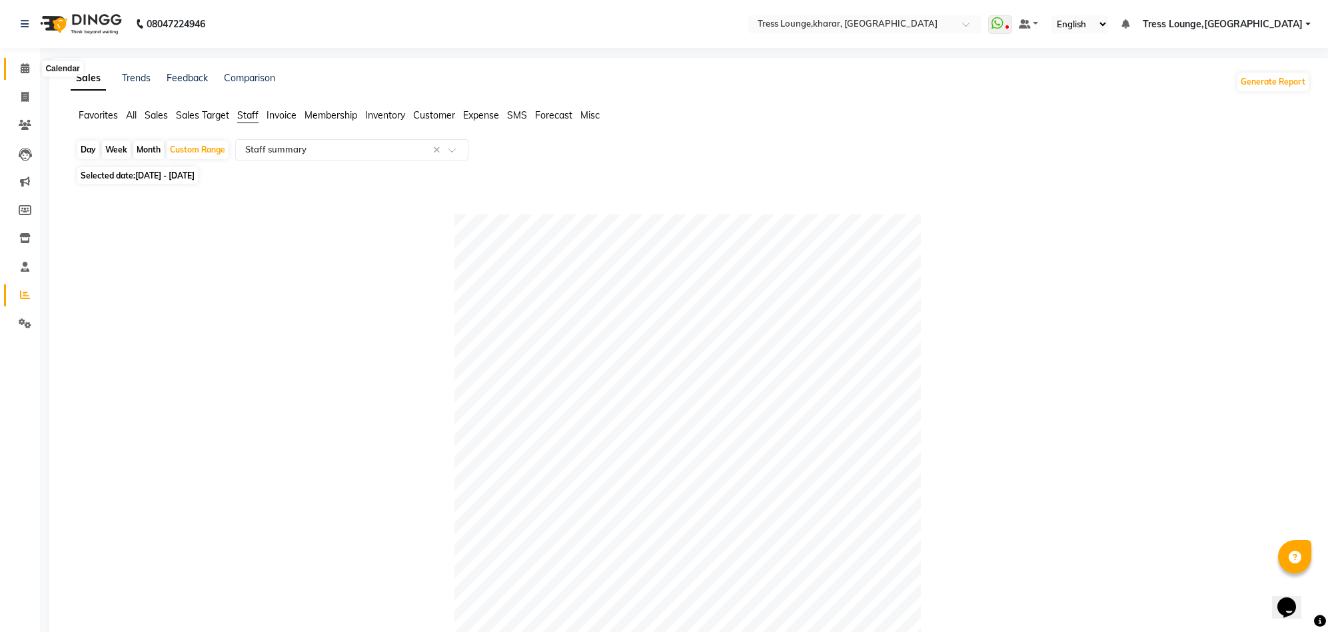
click at [25, 71] on icon at bounding box center [25, 68] width 9 height 10
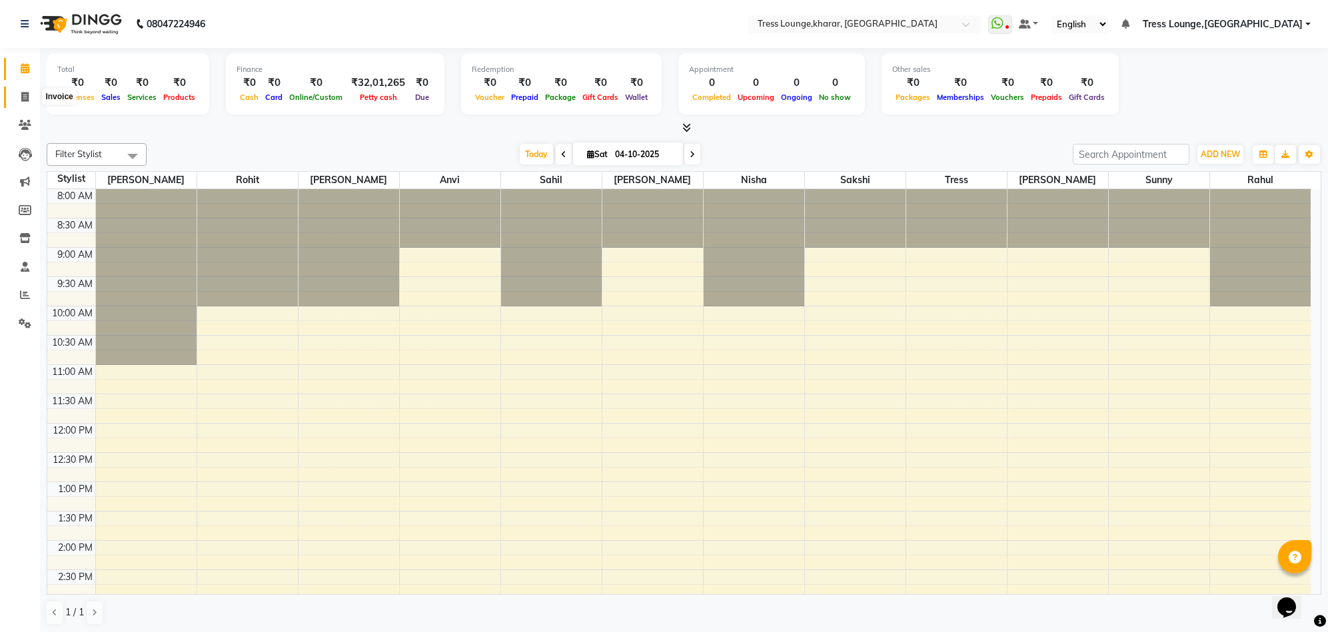
click at [28, 96] on icon at bounding box center [24, 97] width 7 height 10
select select "service"
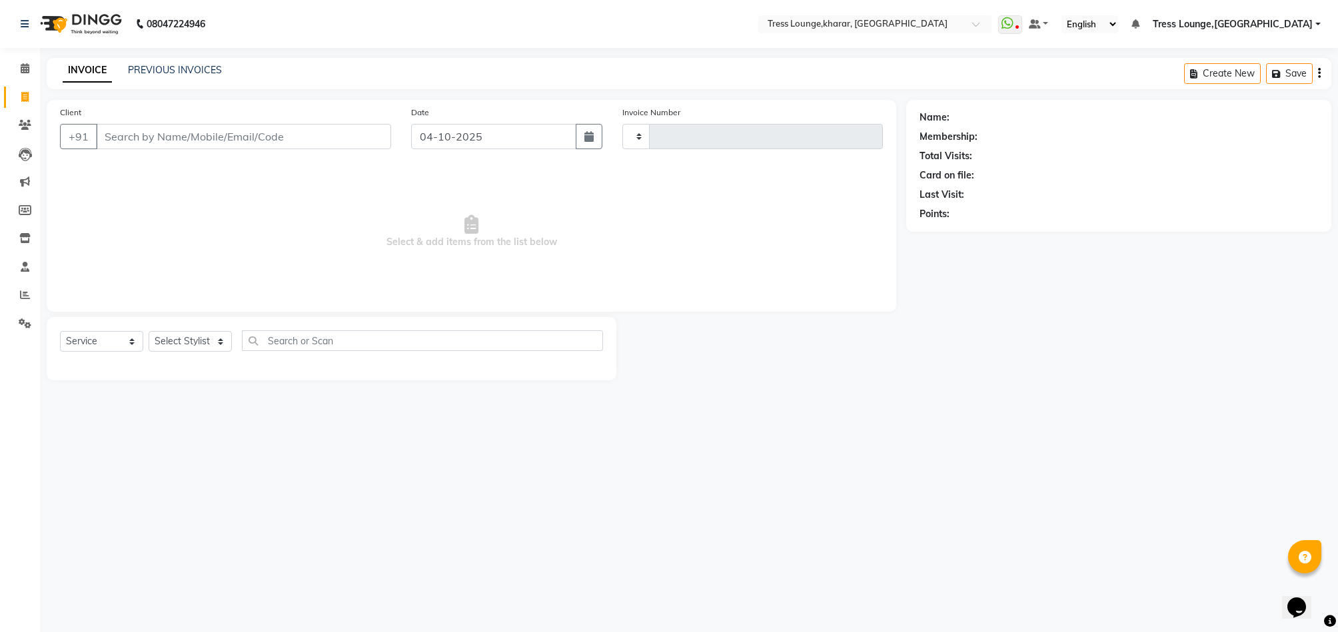
type input "3008"
select select "7078"
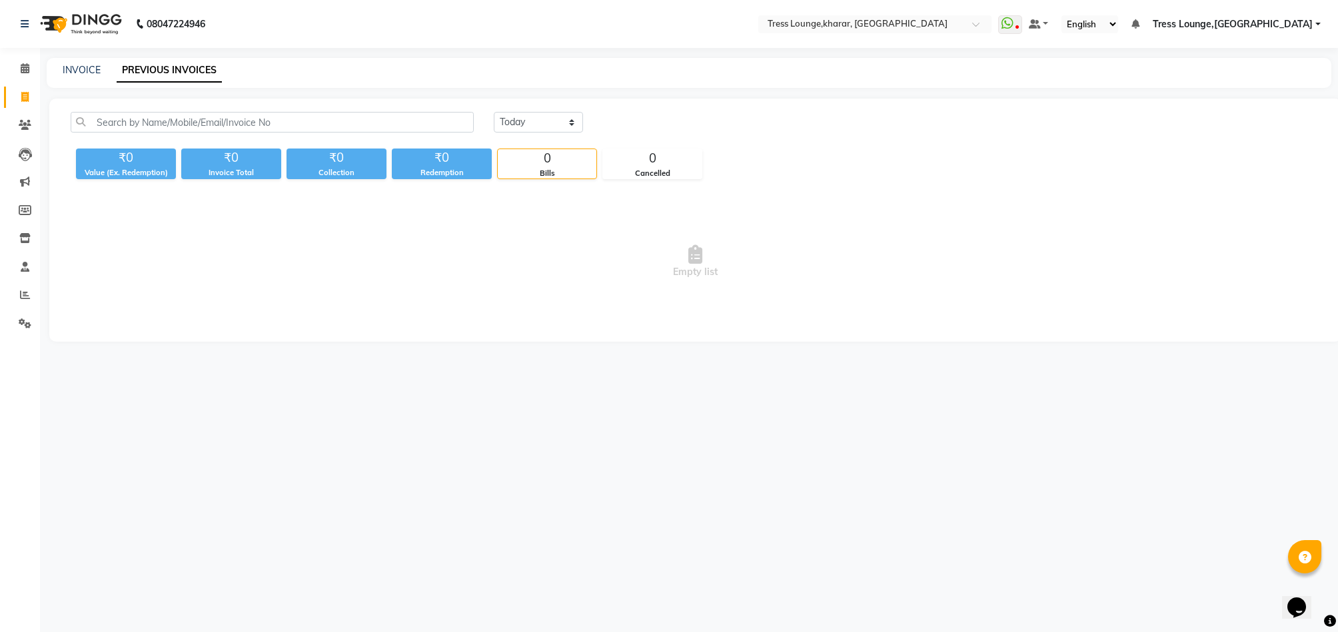
select select "service"
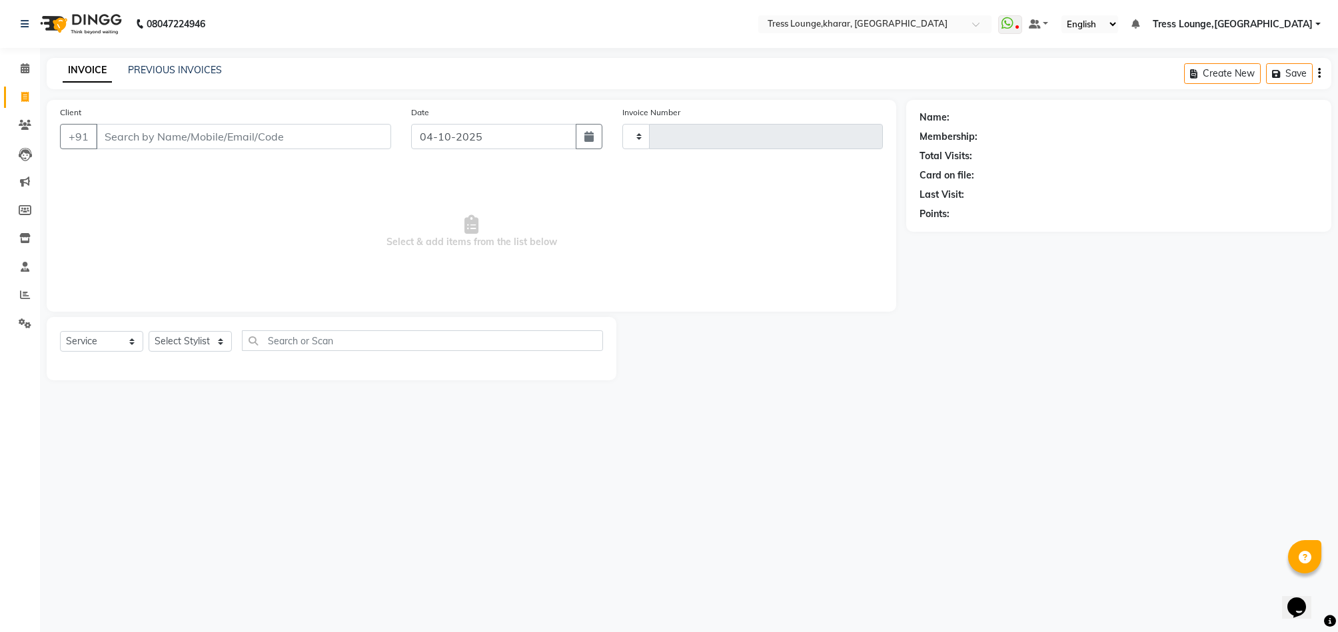
type input "3008"
select select "7078"
